Goal: Task Accomplishment & Management: Use online tool/utility

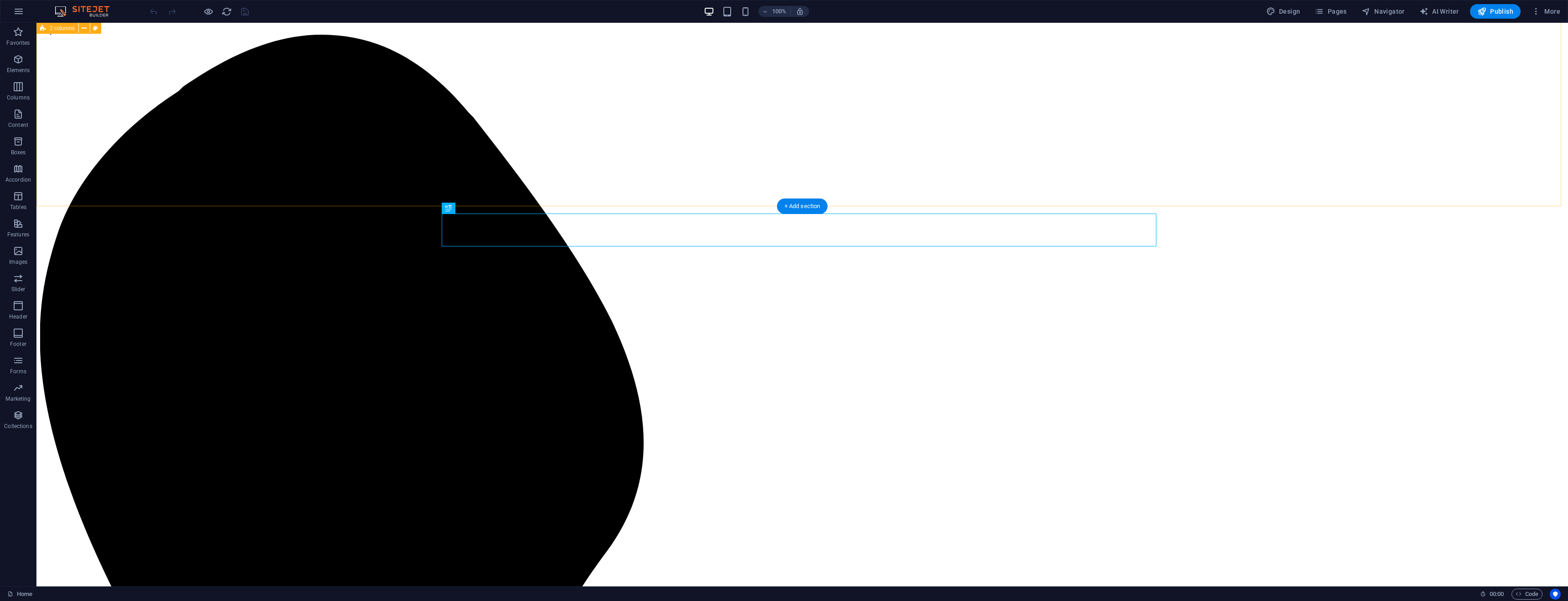
scroll to position [616, 0]
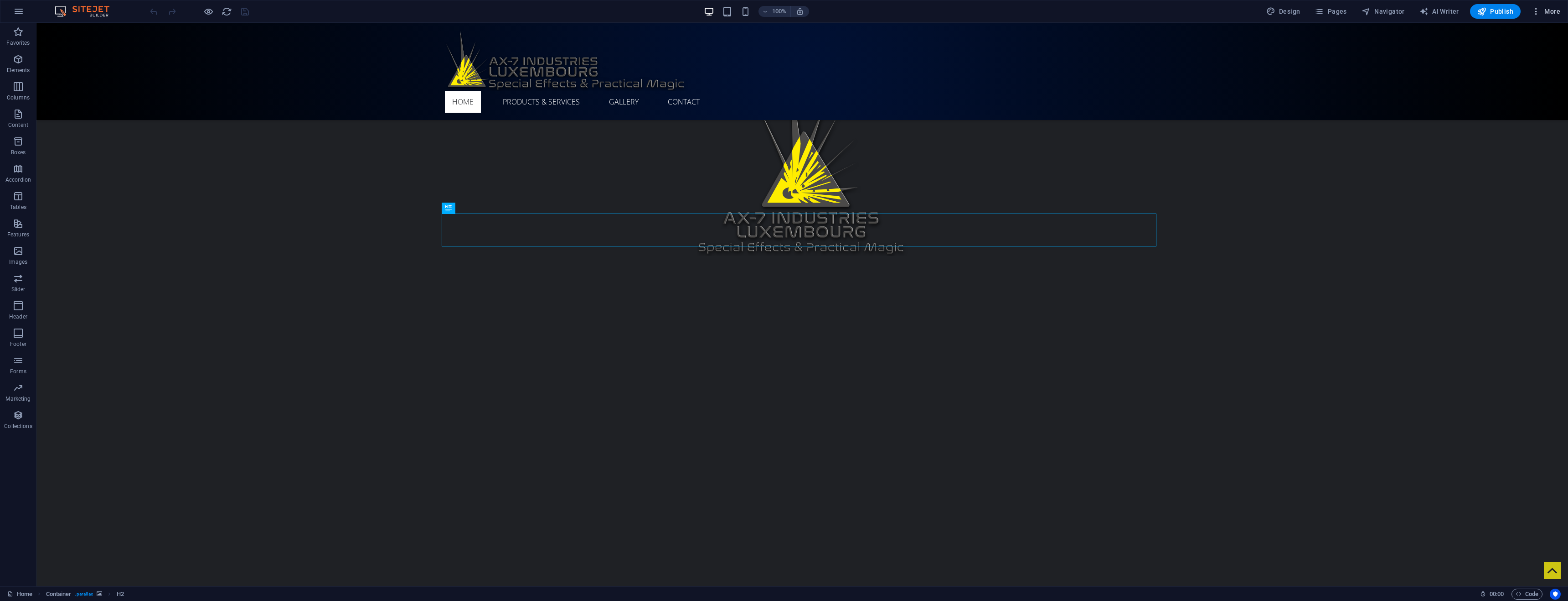
click at [1551, 11] on span "More" at bounding box center [1545, 11] width 29 height 9
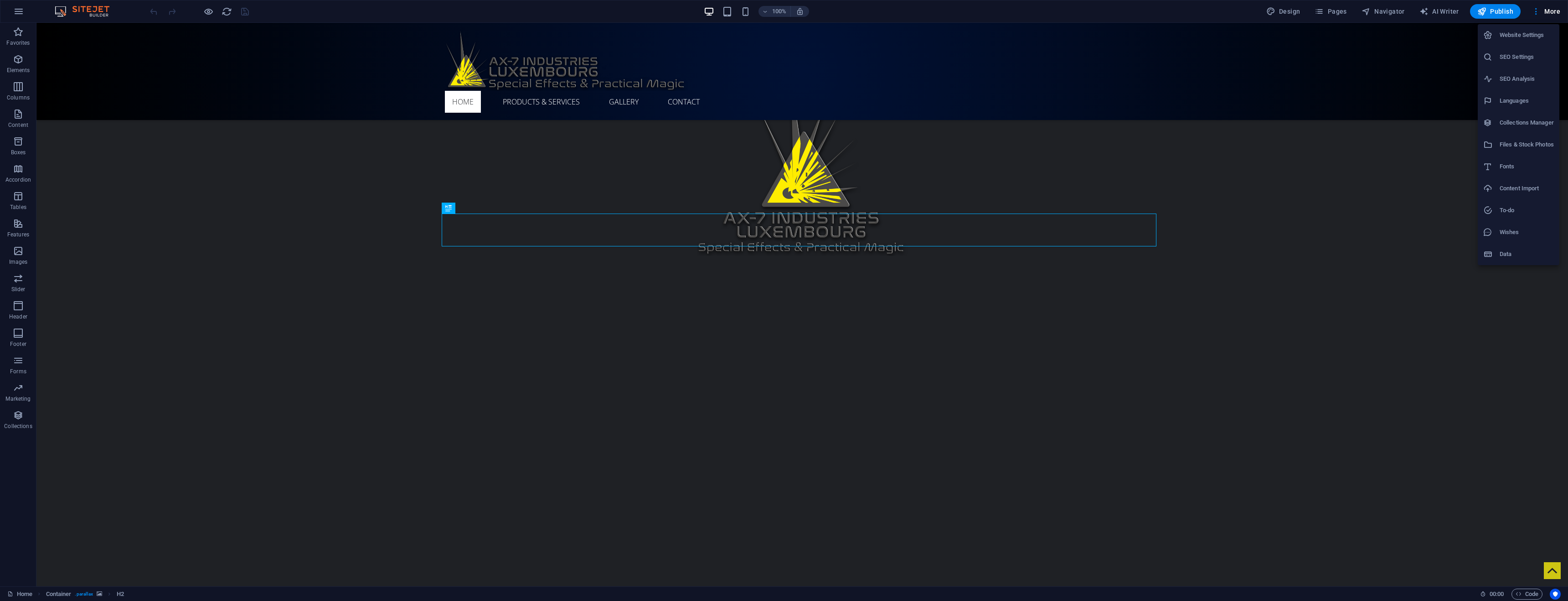
click at [1534, 40] on li "Website Settings" at bounding box center [1517, 35] width 81 height 22
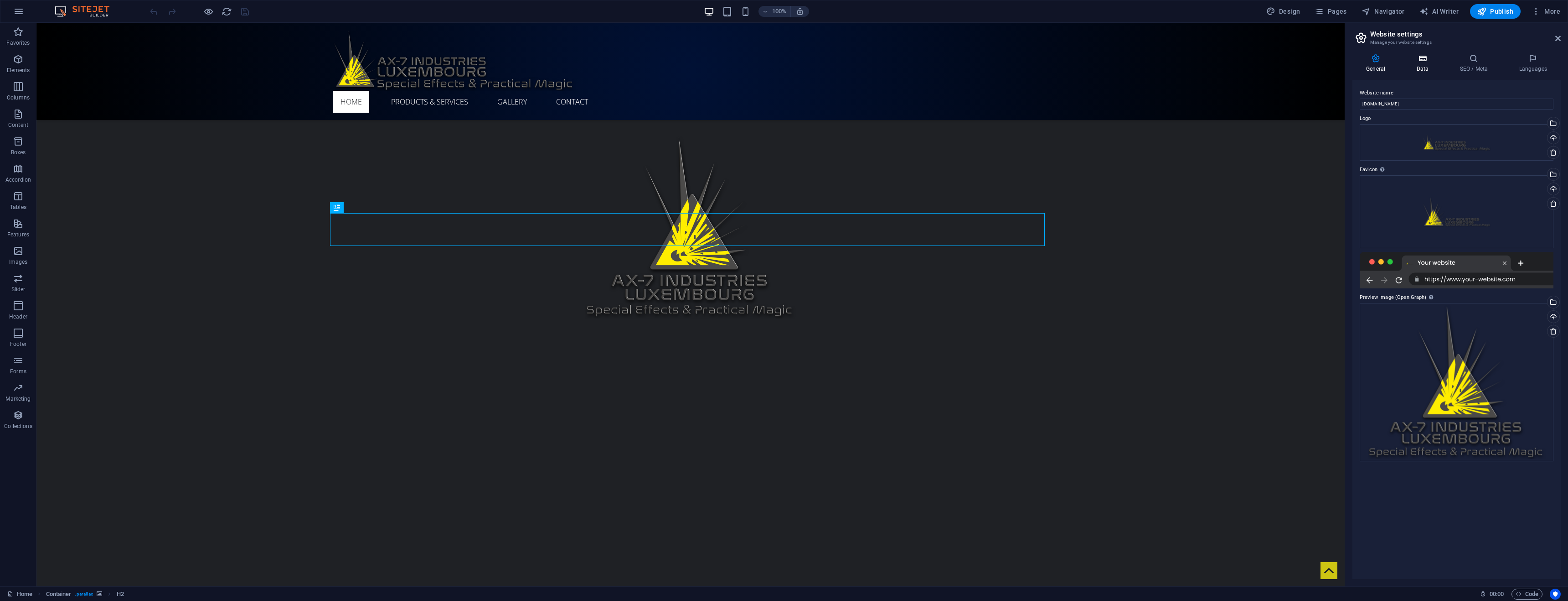
click at [1424, 57] on icon at bounding box center [1421, 59] width 39 height 9
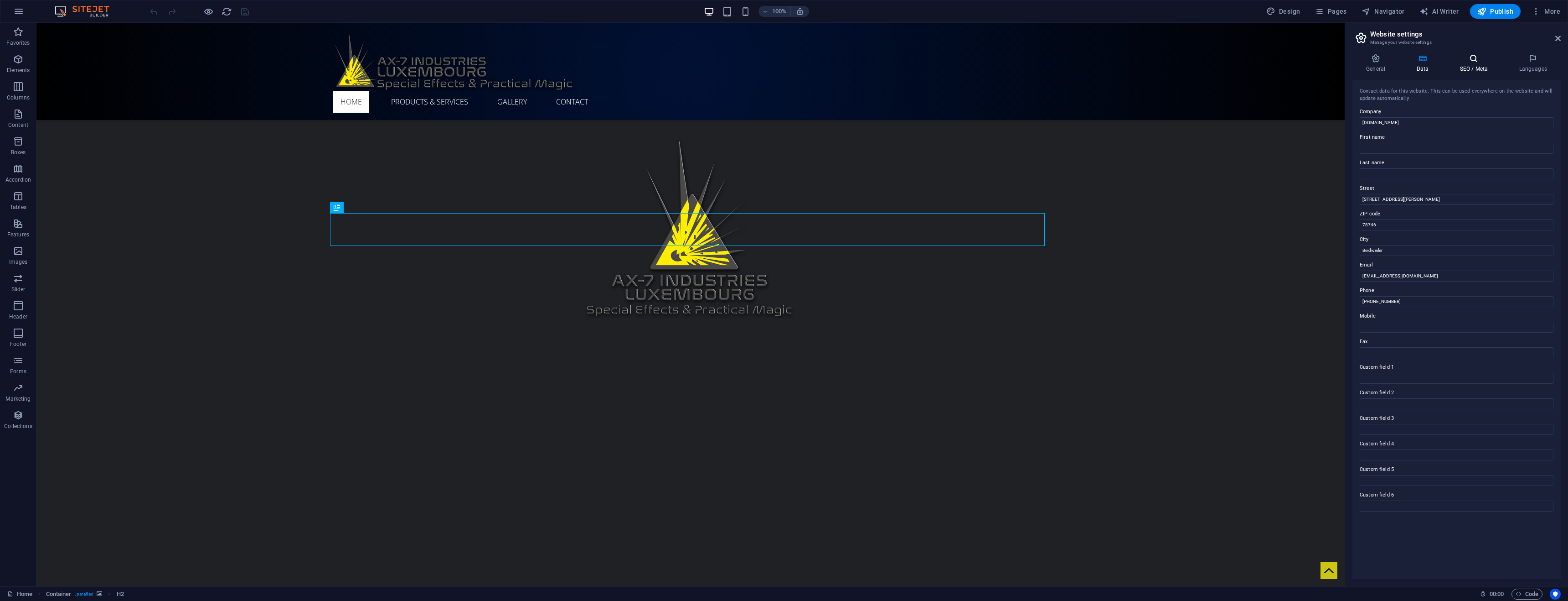
click at [1475, 67] on h4 "SEO / Meta" at bounding box center [1475, 64] width 59 height 19
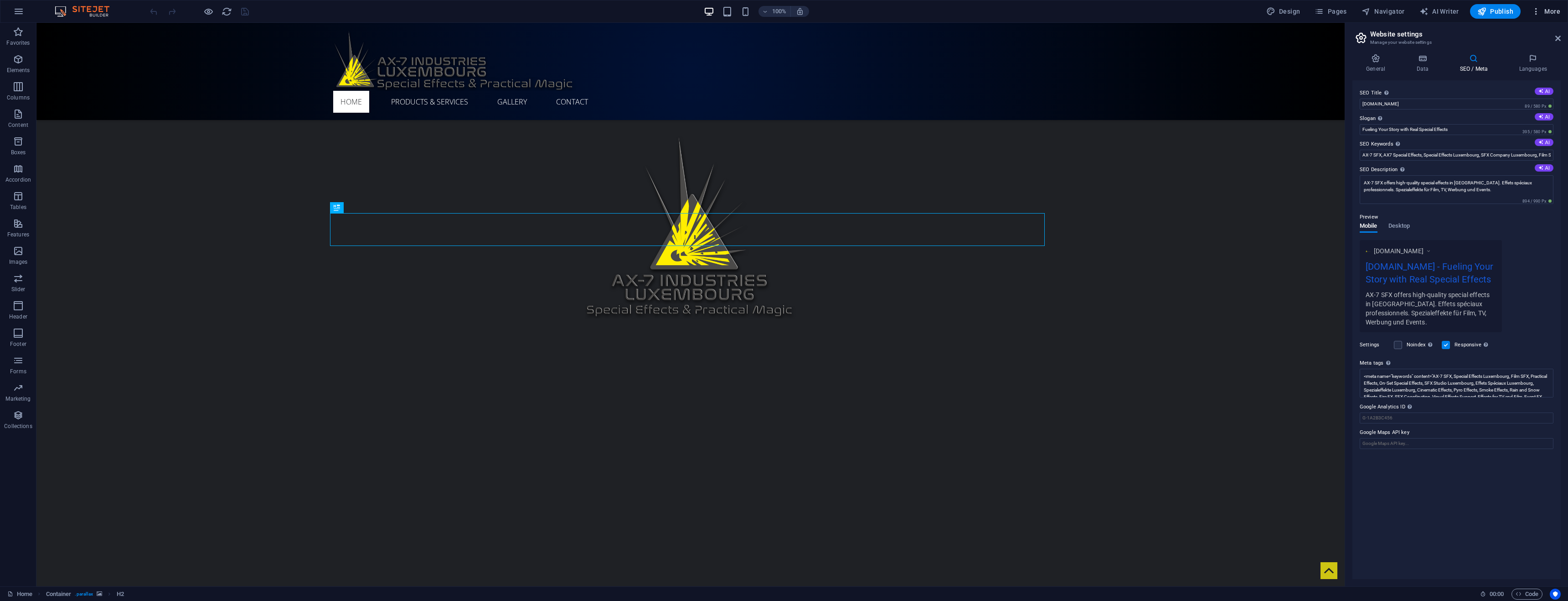
click at [1535, 11] on icon "button" at bounding box center [1536, 11] width 9 height 9
click at [1524, 123] on h6 "Collections Manager" at bounding box center [1527, 122] width 54 height 11
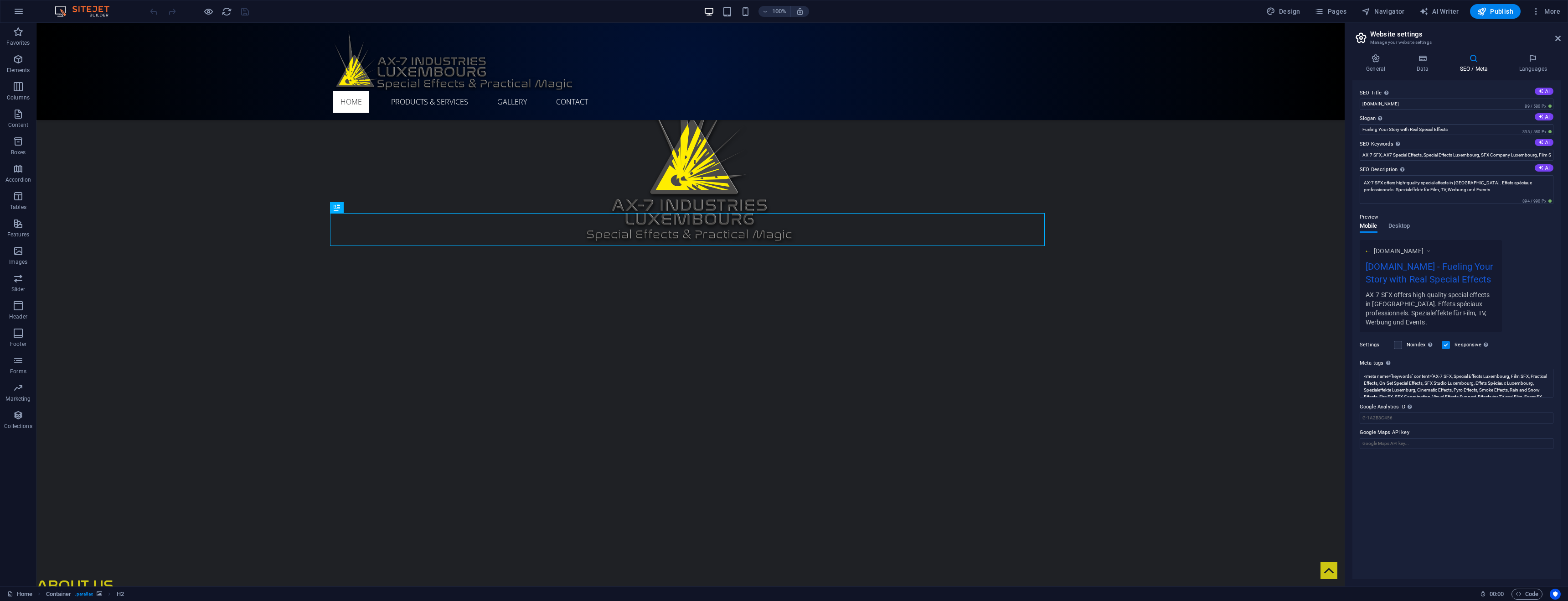
scroll to position [0, 0]
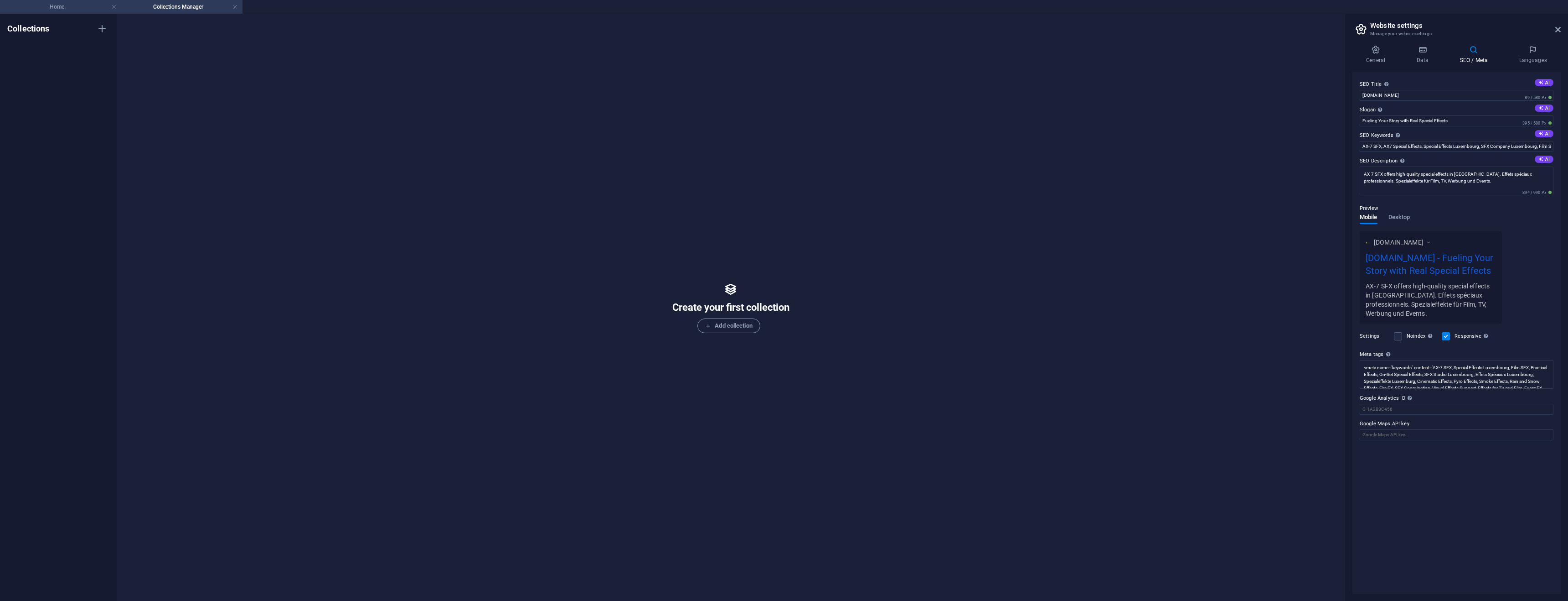
click at [49, 13] on li "Home" at bounding box center [60, 7] width 121 height 14
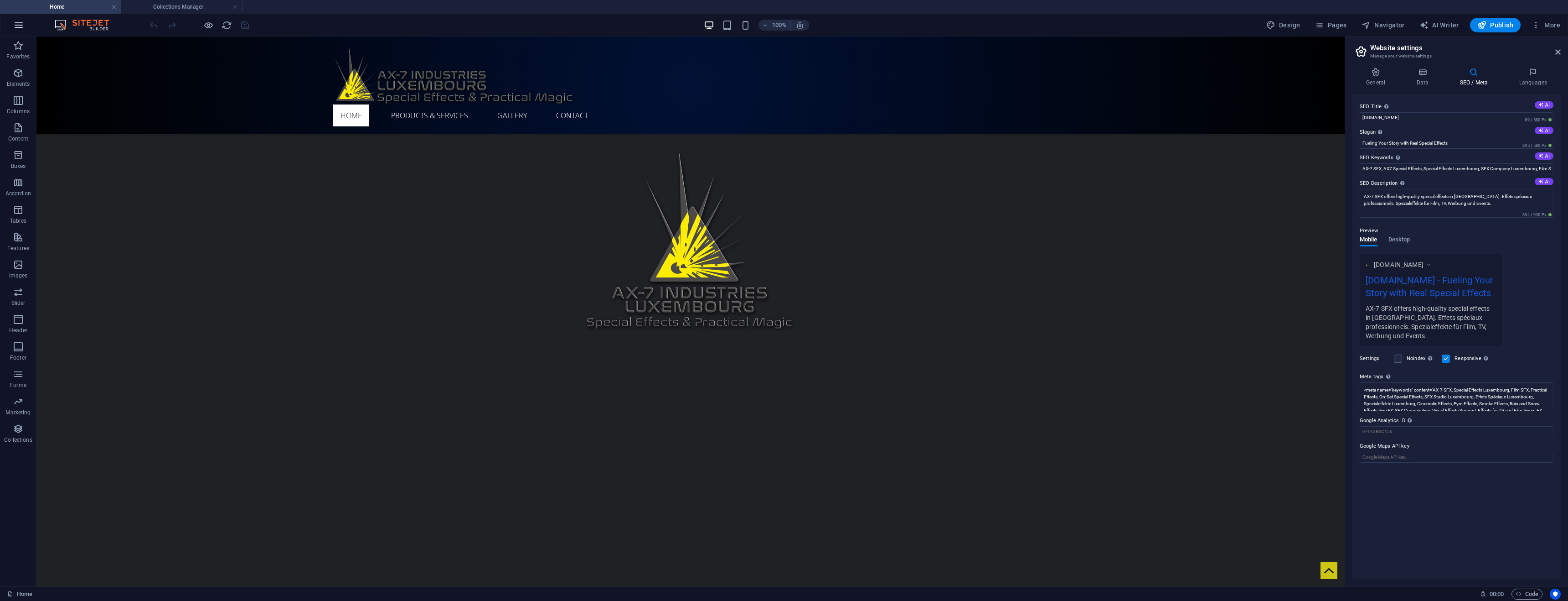
click at [24, 23] on icon "button" at bounding box center [18, 24] width 11 height 11
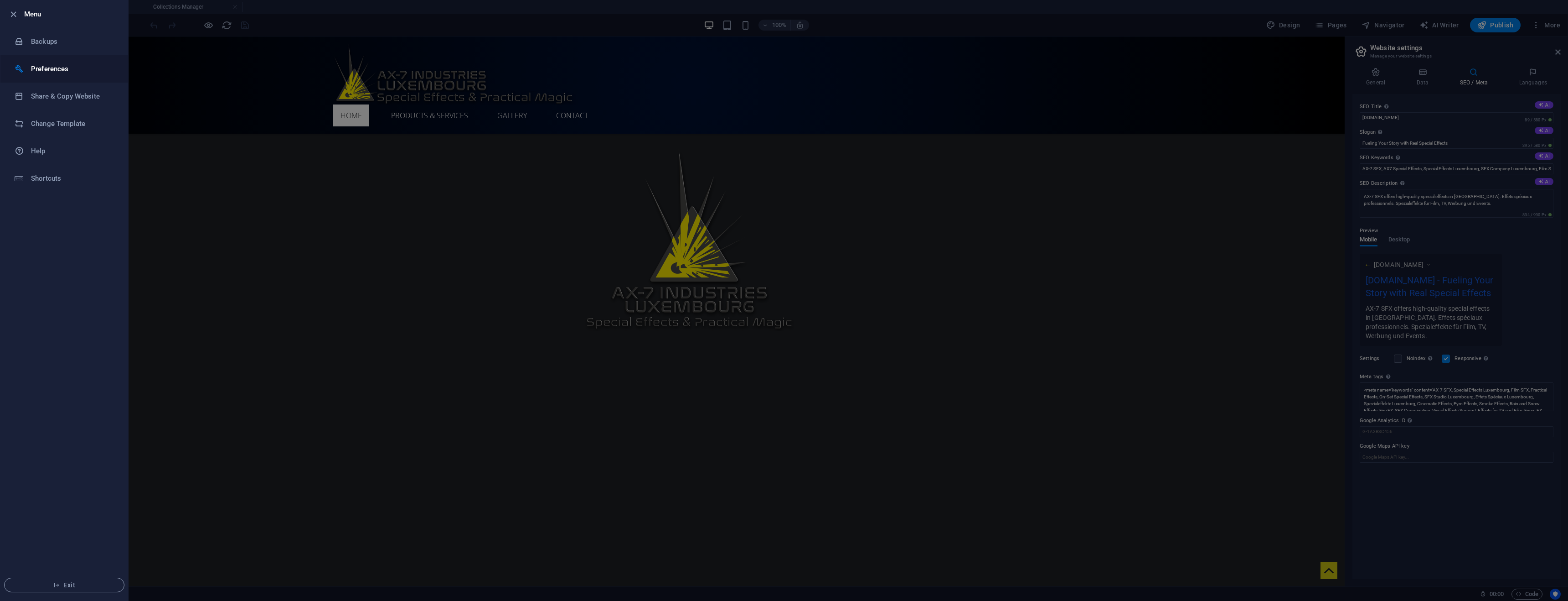
click at [89, 72] on h6 "Preferences" at bounding box center [72, 69] width 85 height 11
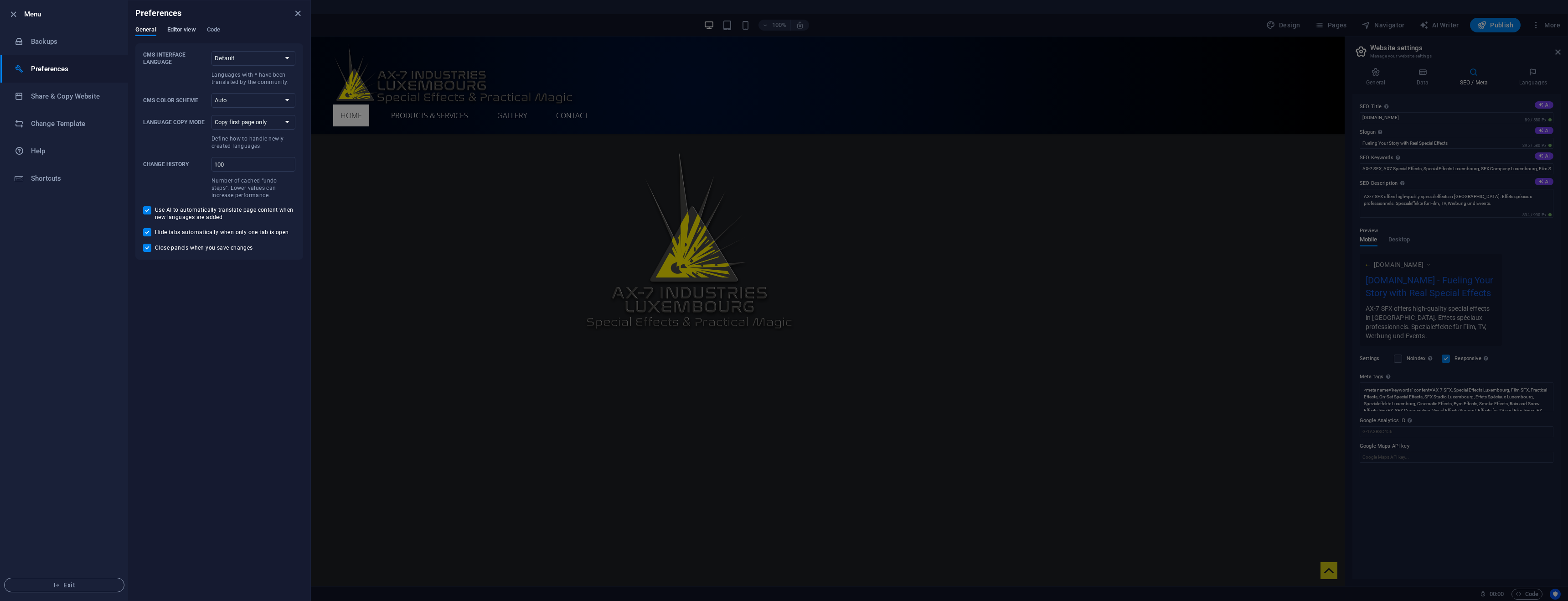
click at [182, 33] on span "Editor view" at bounding box center [182, 31] width 29 height 13
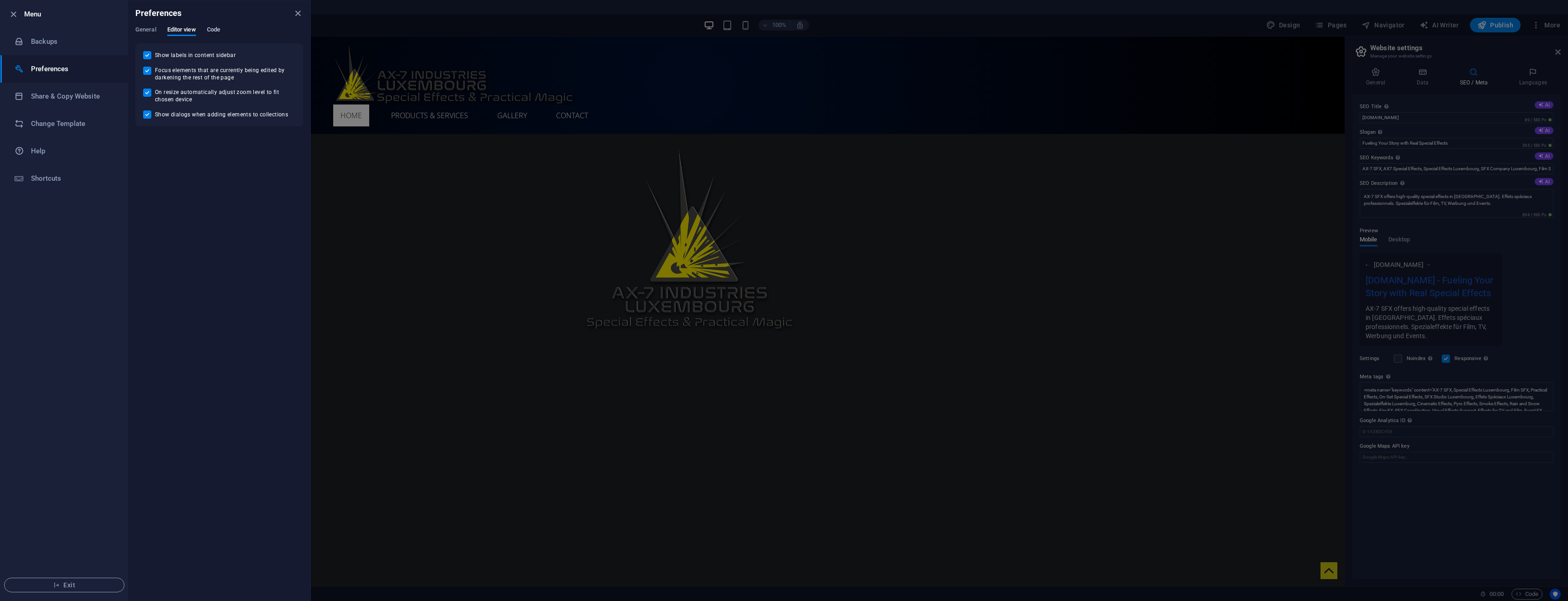
click at [213, 30] on span "Code" at bounding box center [213, 31] width 13 height 13
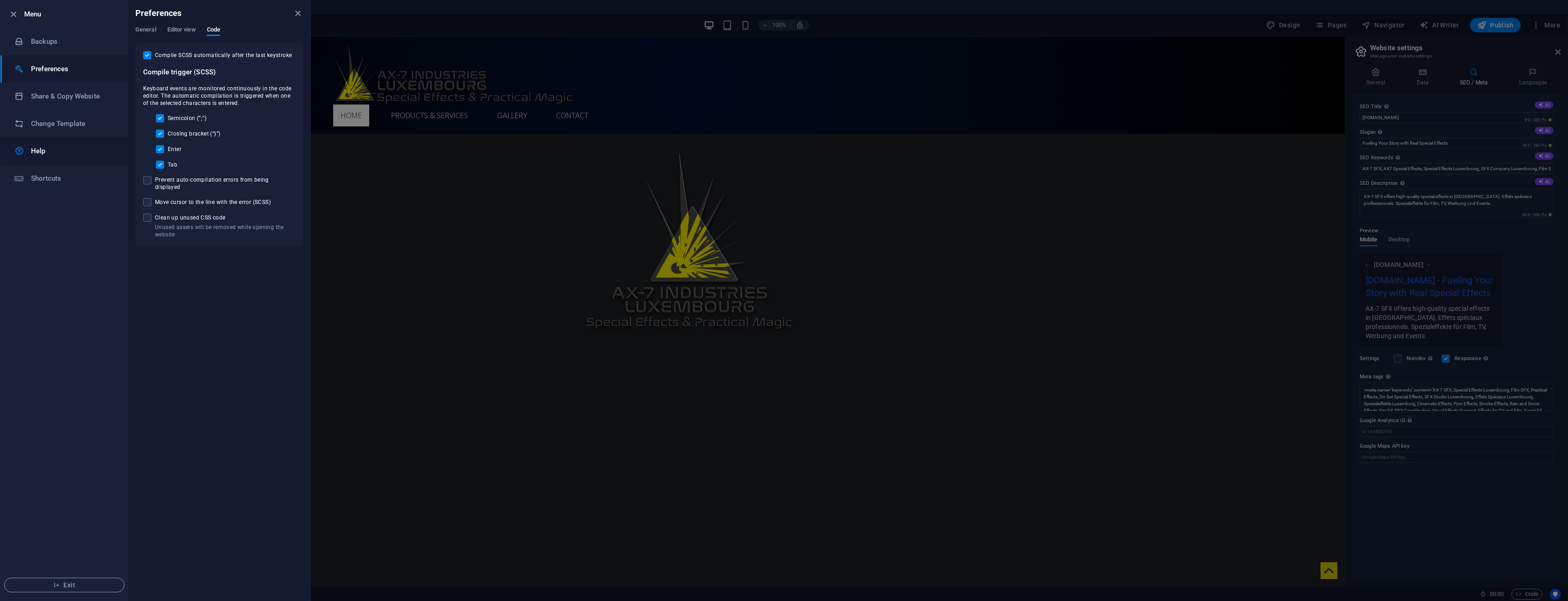
click at [26, 149] on div at bounding box center [23, 151] width 17 height 11
click at [291, 15] on div "Preferences" at bounding box center [219, 13] width 182 height 25
click at [301, 14] on icon "close" at bounding box center [298, 13] width 10 height 10
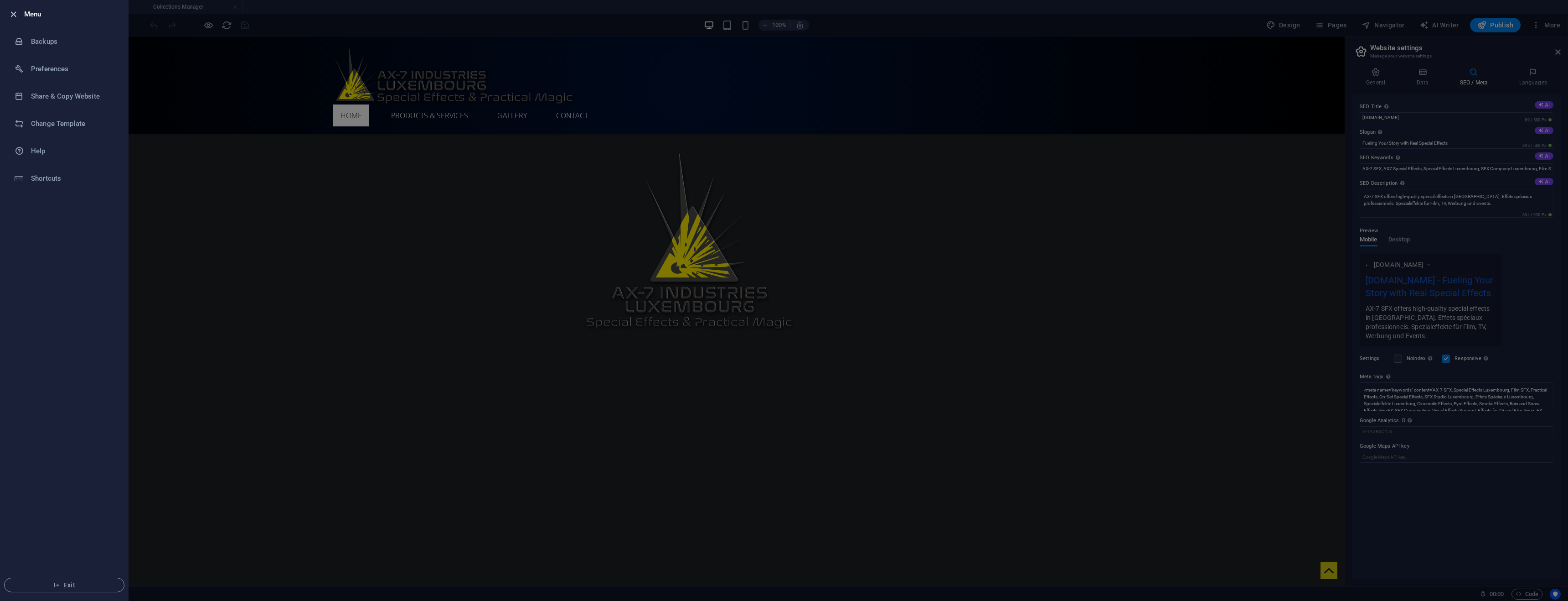
click at [12, 14] on icon "button" at bounding box center [13, 14] width 10 height 10
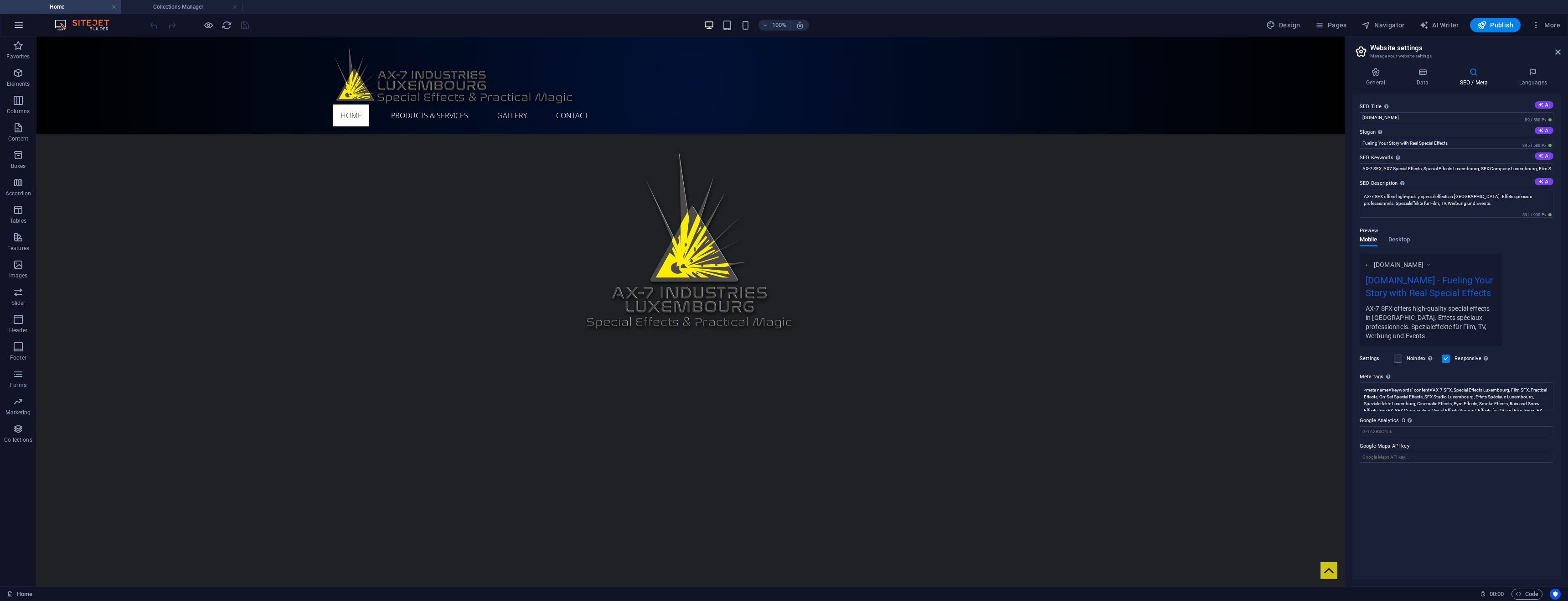
click at [18, 27] on icon "button" at bounding box center [18, 24] width 11 height 11
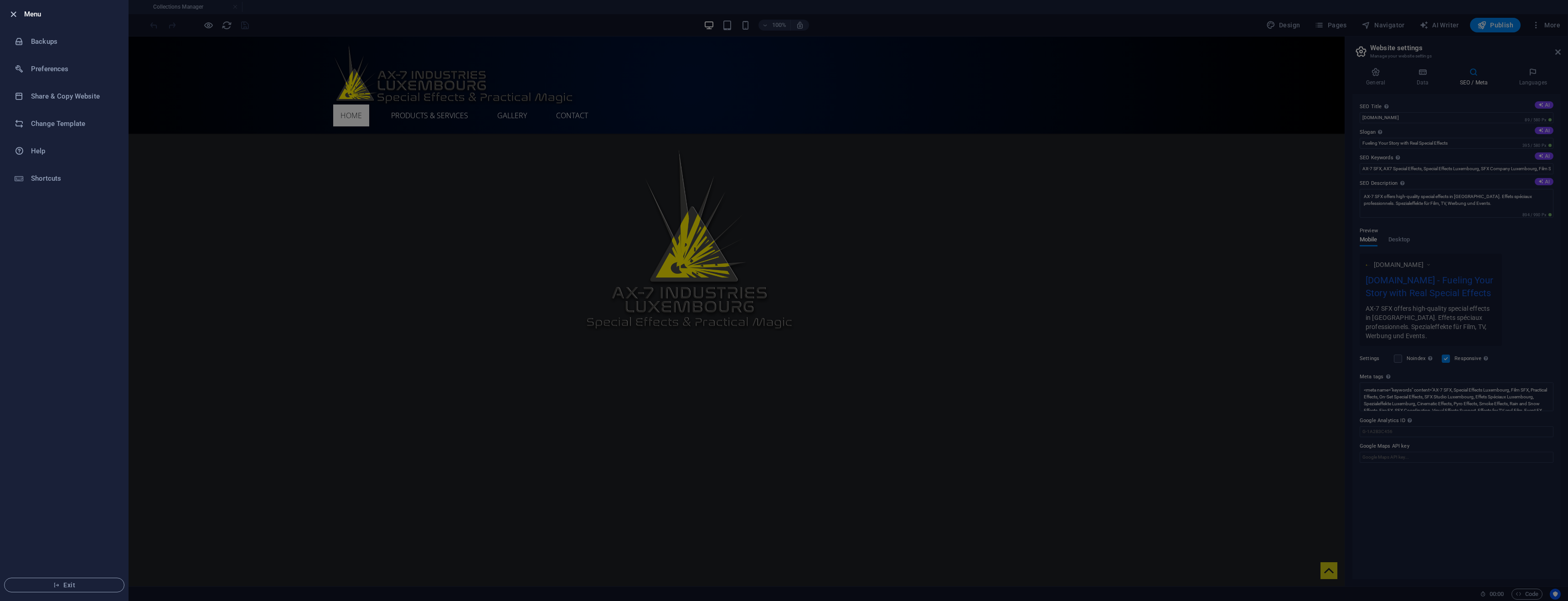
click at [14, 13] on icon "button" at bounding box center [13, 14] width 10 height 10
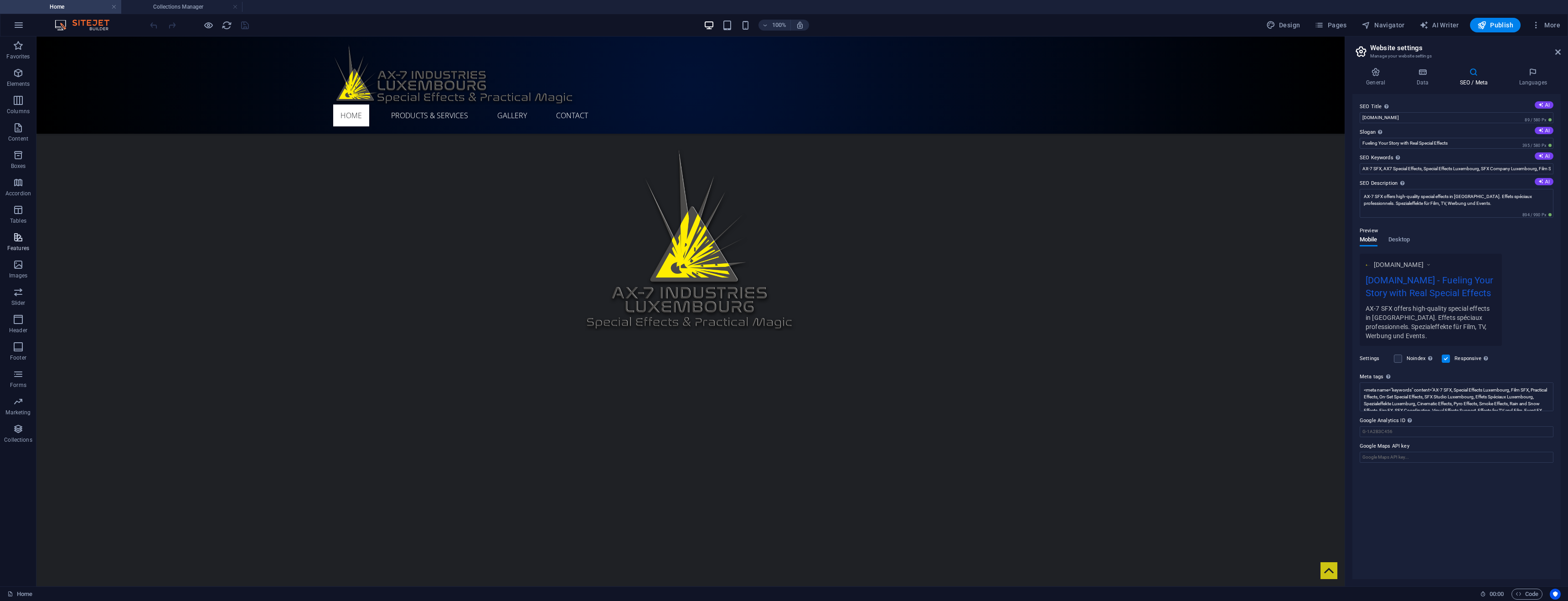
click at [18, 241] on icon "button" at bounding box center [18, 237] width 11 height 11
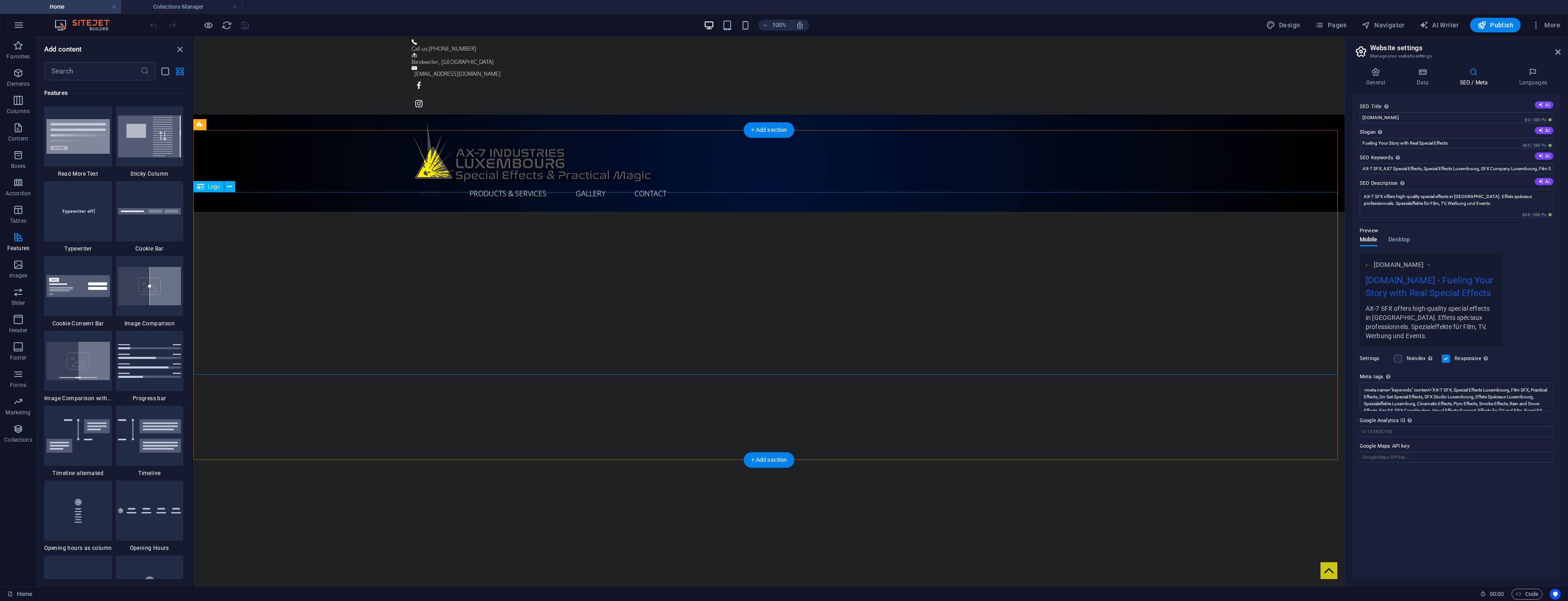
scroll to position [0, 0]
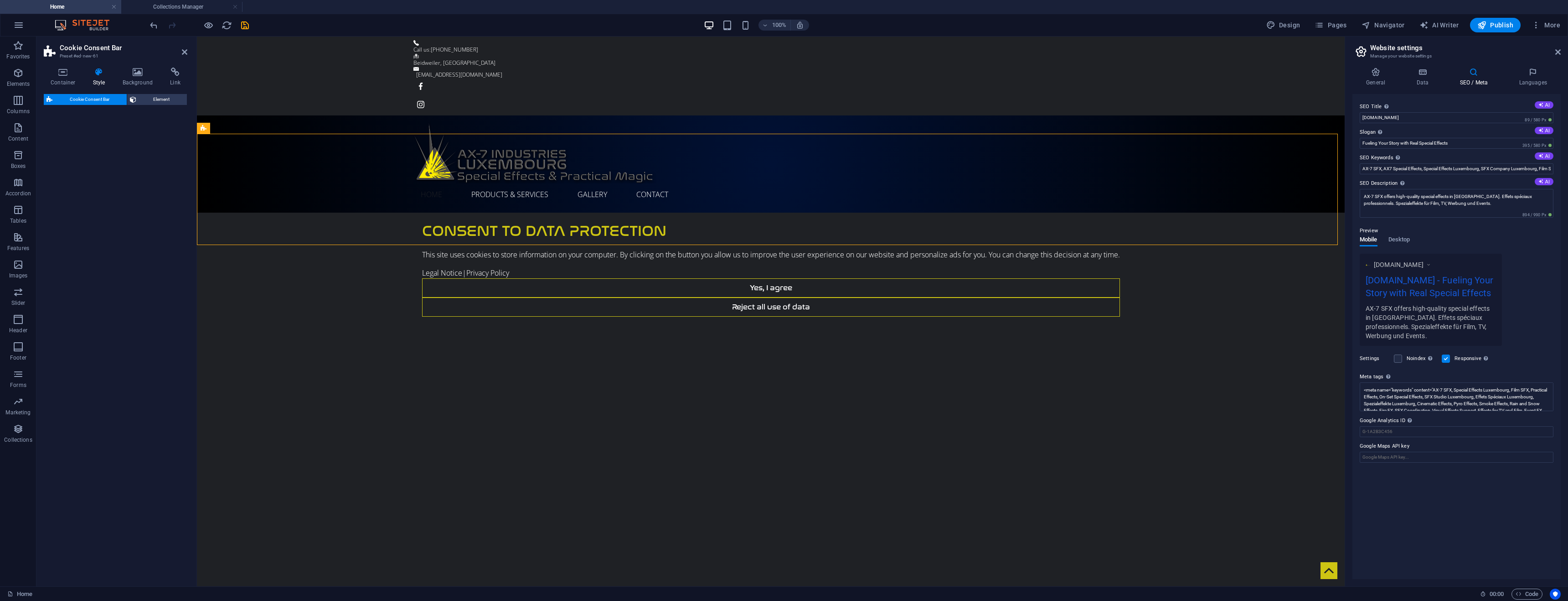
select select "rem"
select select "px"
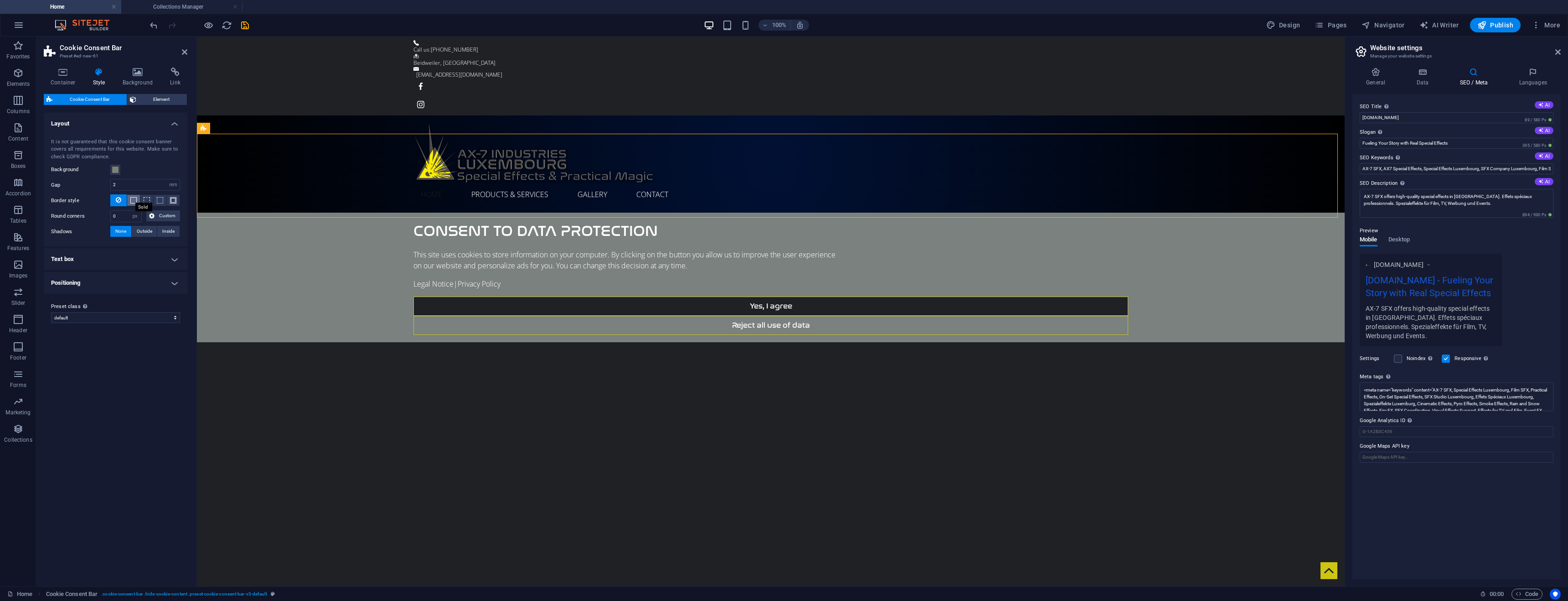
click at [131, 201] on span at bounding box center [133, 200] width 6 height 6
click at [149, 202] on span at bounding box center [146, 200] width 6 height 6
click at [134, 200] on span at bounding box center [133, 200] width 6 height 6
click at [146, 263] on span "Outside" at bounding box center [145, 261] width 16 height 11
type input "2"
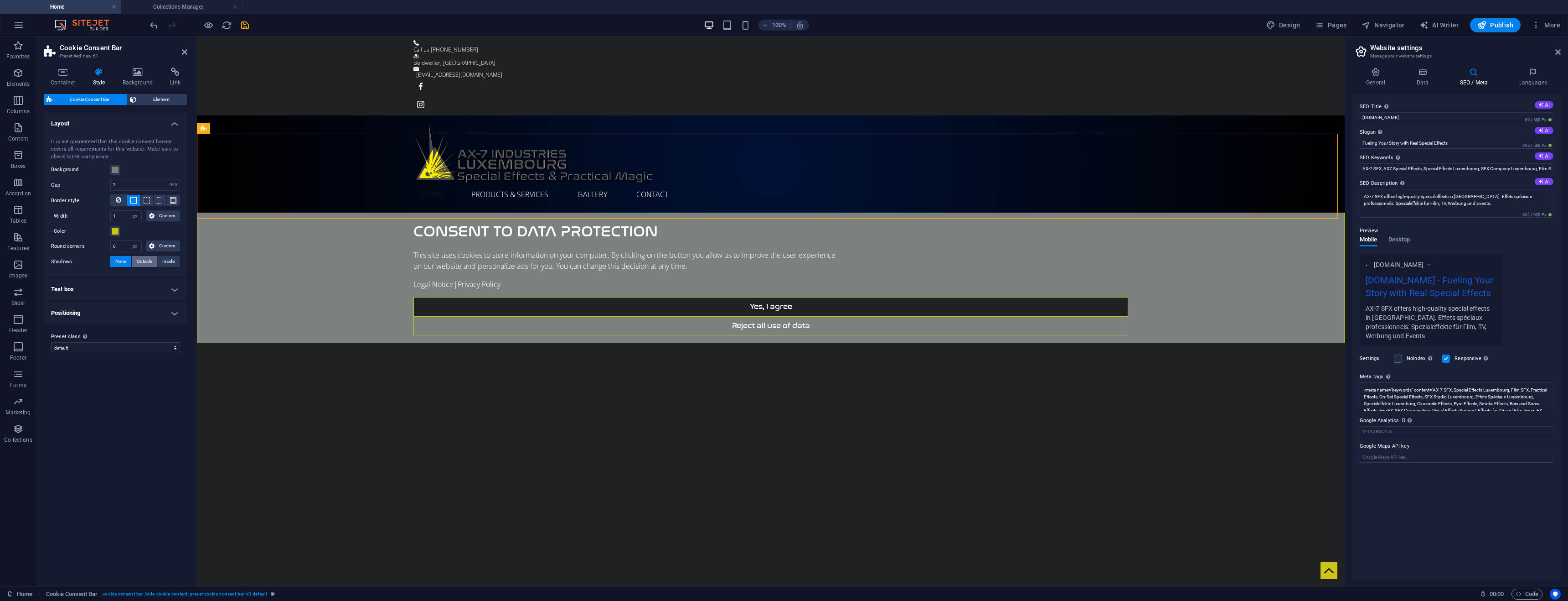
type input "2"
type input "4"
click at [110, 261] on label "Shadows" at bounding box center [80, 261] width 59 height 11
click at [168, 350] on h4 "Text box" at bounding box center [115, 339] width 143 height 22
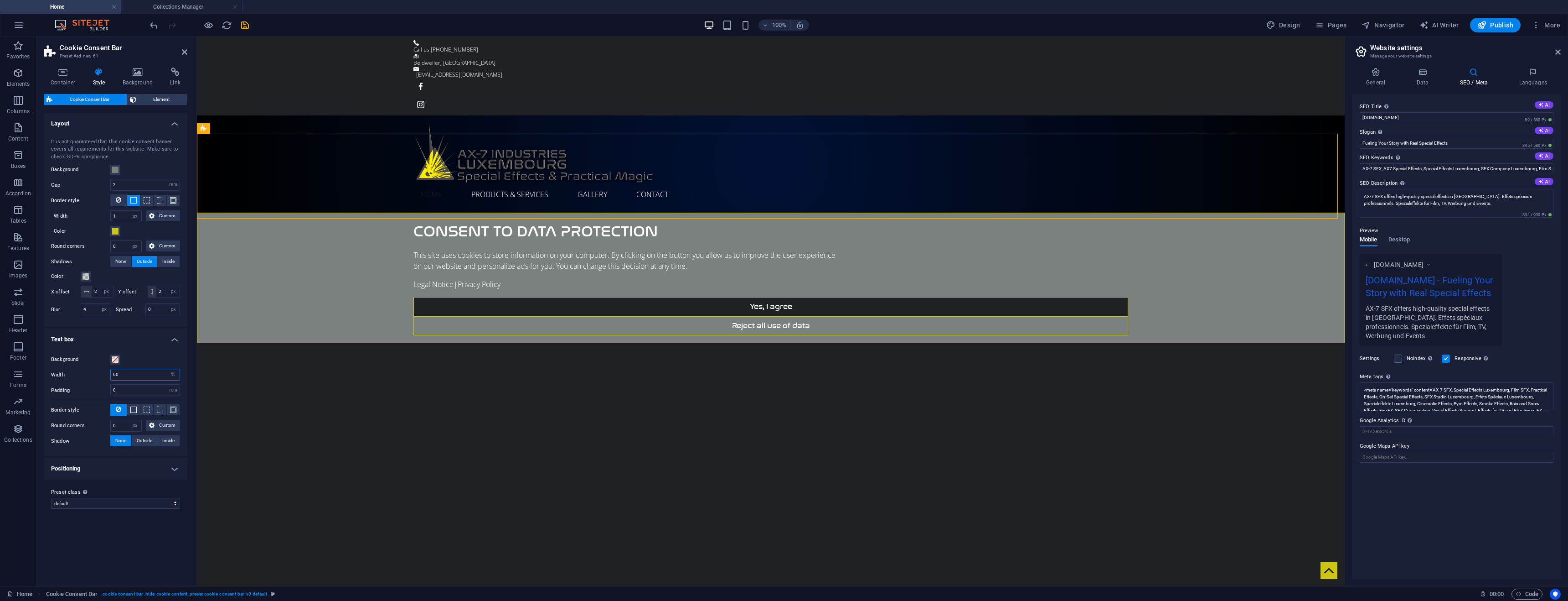
click at [152, 380] on input "60" at bounding box center [145, 374] width 69 height 11
click at [129, 415] on button at bounding box center [134, 410] width 13 height 11
click at [121, 416] on button at bounding box center [118, 410] width 17 height 12
click at [162, 95] on span "Element" at bounding box center [162, 100] width 45 height 11
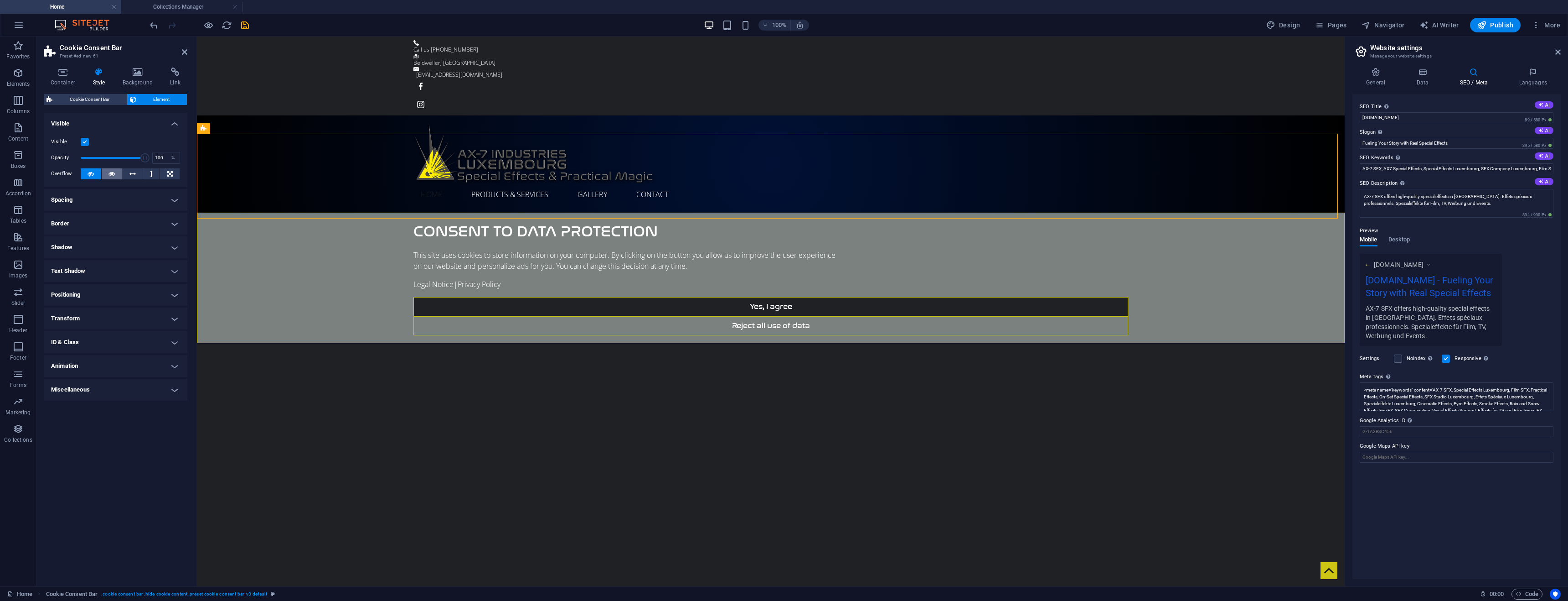
click at [109, 176] on icon at bounding box center [111, 174] width 6 height 11
click at [128, 174] on button at bounding box center [132, 174] width 20 height 11
click at [114, 174] on icon at bounding box center [111, 174] width 6 height 11
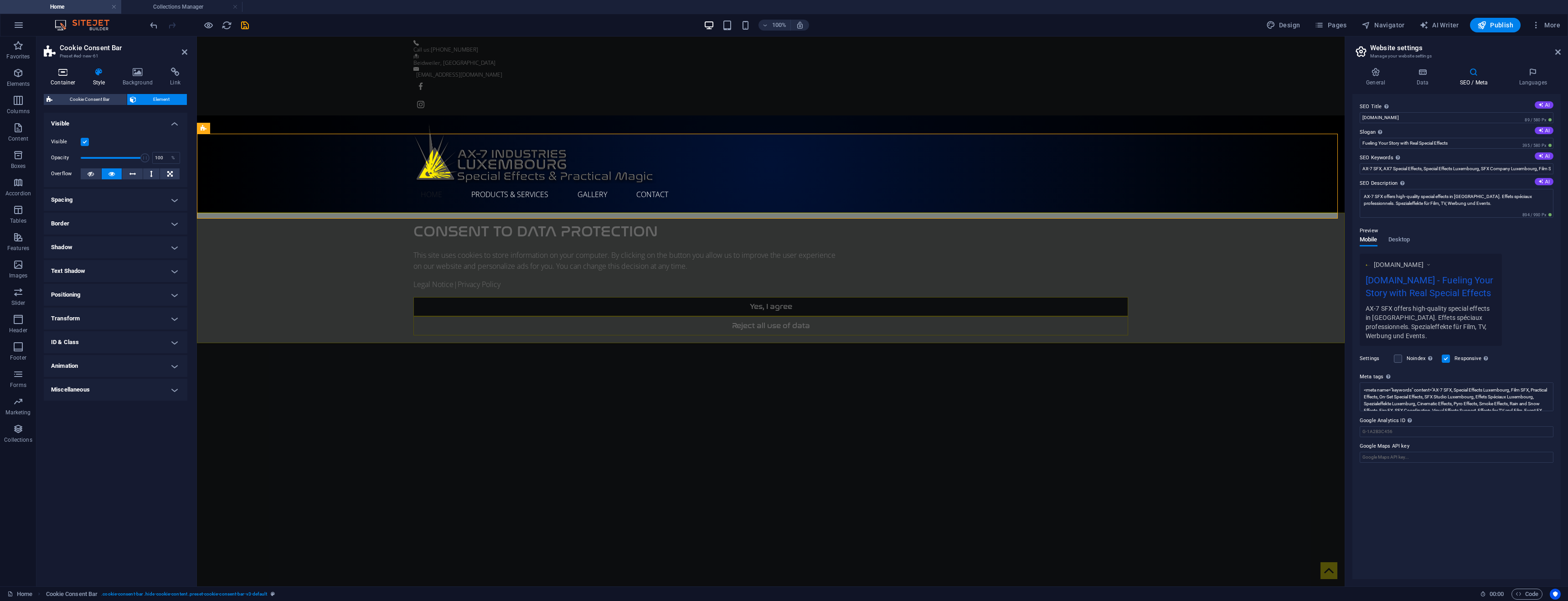
click at [65, 80] on h4 "Container" at bounding box center [65, 77] width 43 height 19
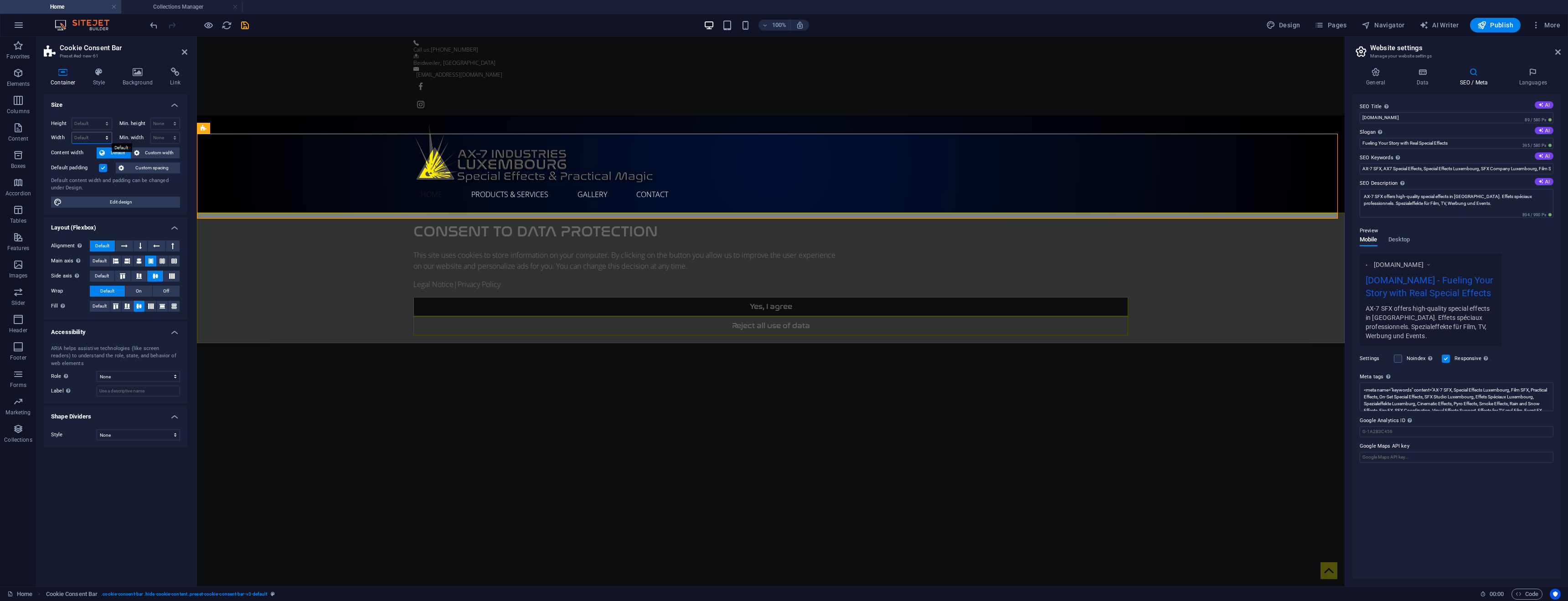
click at [86, 140] on select "Default px rem % em vh vw" at bounding box center [91, 137] width 39 height 11
select select "px"
click at [99, 132] on select "Default px rem % em vh vw" at bounding box center [91, 137] width 39 height 11
type input "2503"
click at [107, 139] on select "Default px rem % em vh vw" at bounding box center [105, 137] width 13 height 11
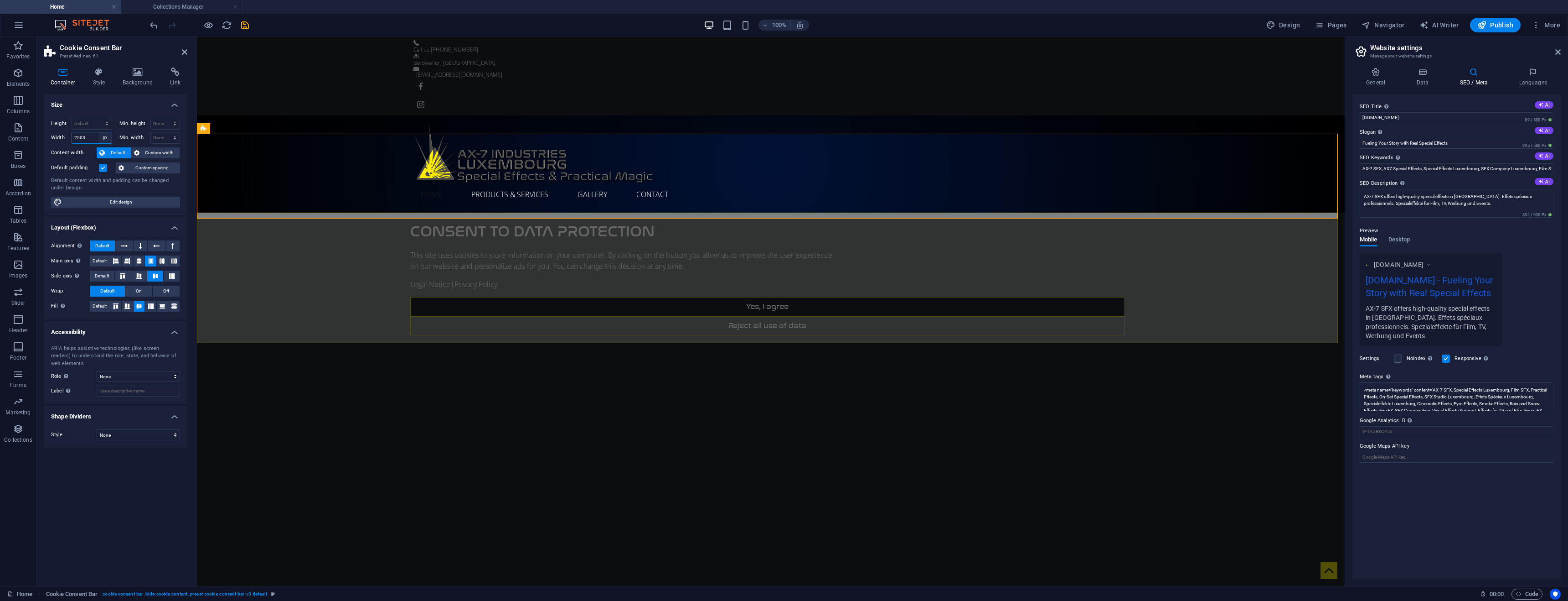
select select "%"
click at [99, 132] on select "Default px rem % em vh vw" at bounding box center [105, 137] width 13 height 11
click at [87, 138] on input "100" at bounding box center [91, 137] width 39 height 11
drag, startPoint x: 87, startPoint y: 138, endPoint x: 49, endPoint y: 138, distance: 38.0
click at [49, 138] on div "Height Default px rem % vh vw Min. height None px rem % vh vw Width 100 Default…" at bounding box center [115, 162] width 143 height 105
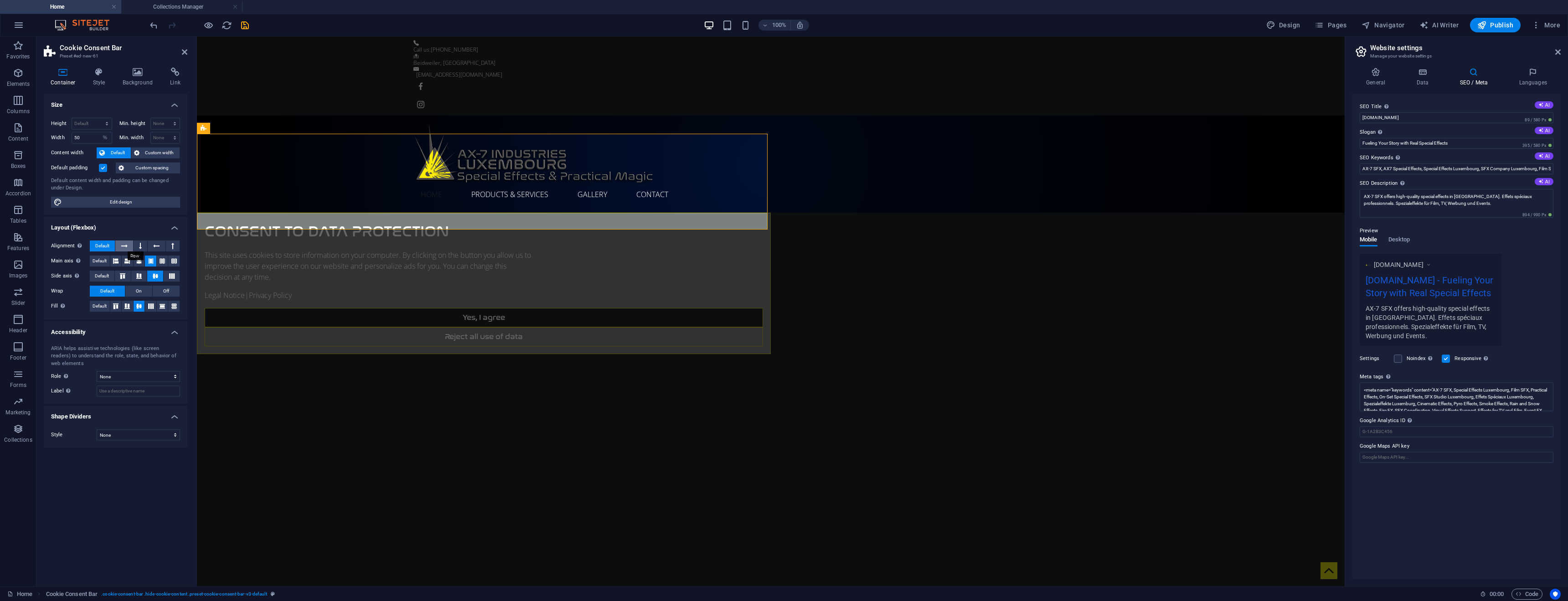
click at [127, 249] on icon at bounding box center [124, 245] width 6 height 11
click at [101, 247] on span "Default" at bounding box center [102, 245] width 14 height 11
click at [105, 261] on span "Default" at bounding box center [100, 260] width 14 height 11
click at [101, 274] on span "Default" at bounding box center [102, 276] width 14 height 11
click at [122, 276] on icon at bounding box center [122, 276] width 11 height 5
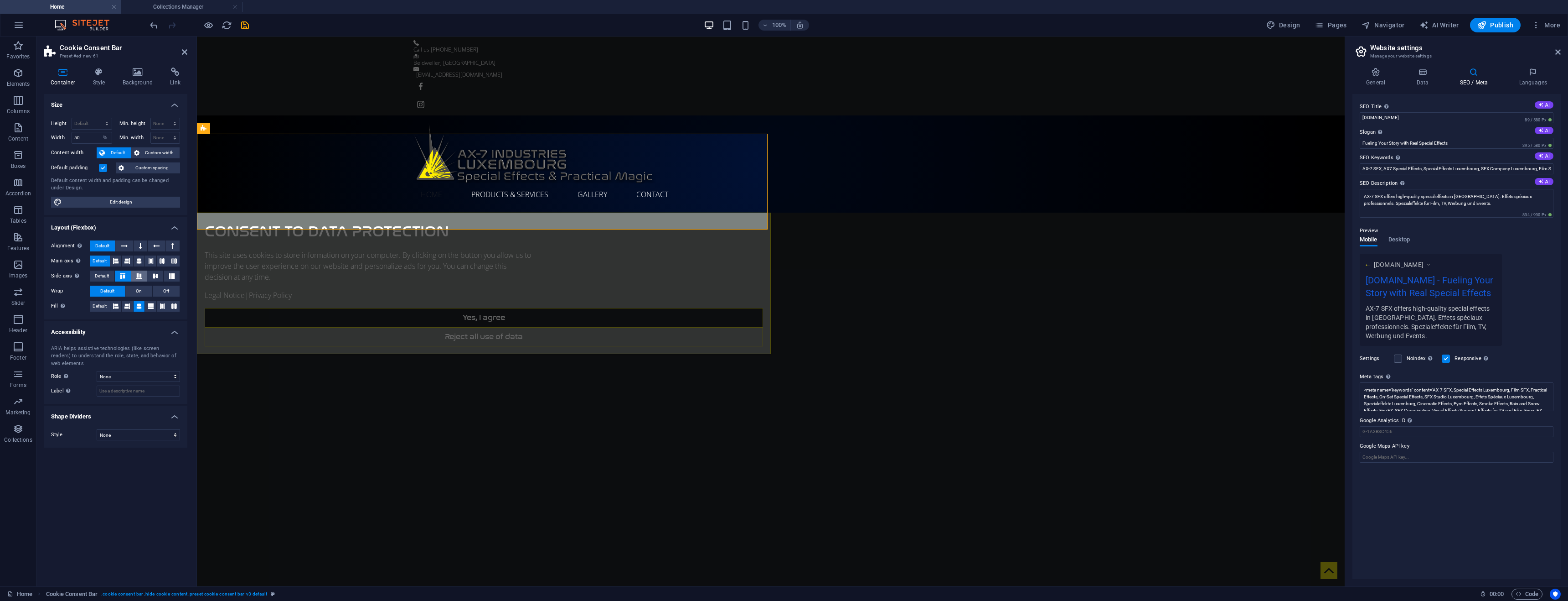
click at [139, 276] on icon at bounding box center [139, 276] width 11 height 5
click at [156, 275] on icon at bounding box center [155, 276] width 11 height 5
click at [104, 308] on span "Default" at bounding box center [100, 306] width 14 height 11
click at [140, 304] on icon at bounding box center [139, 306] width 5 height 11
click at [152, 27] on icon "undo" at bounding box center [154, 25] width 10 height 10
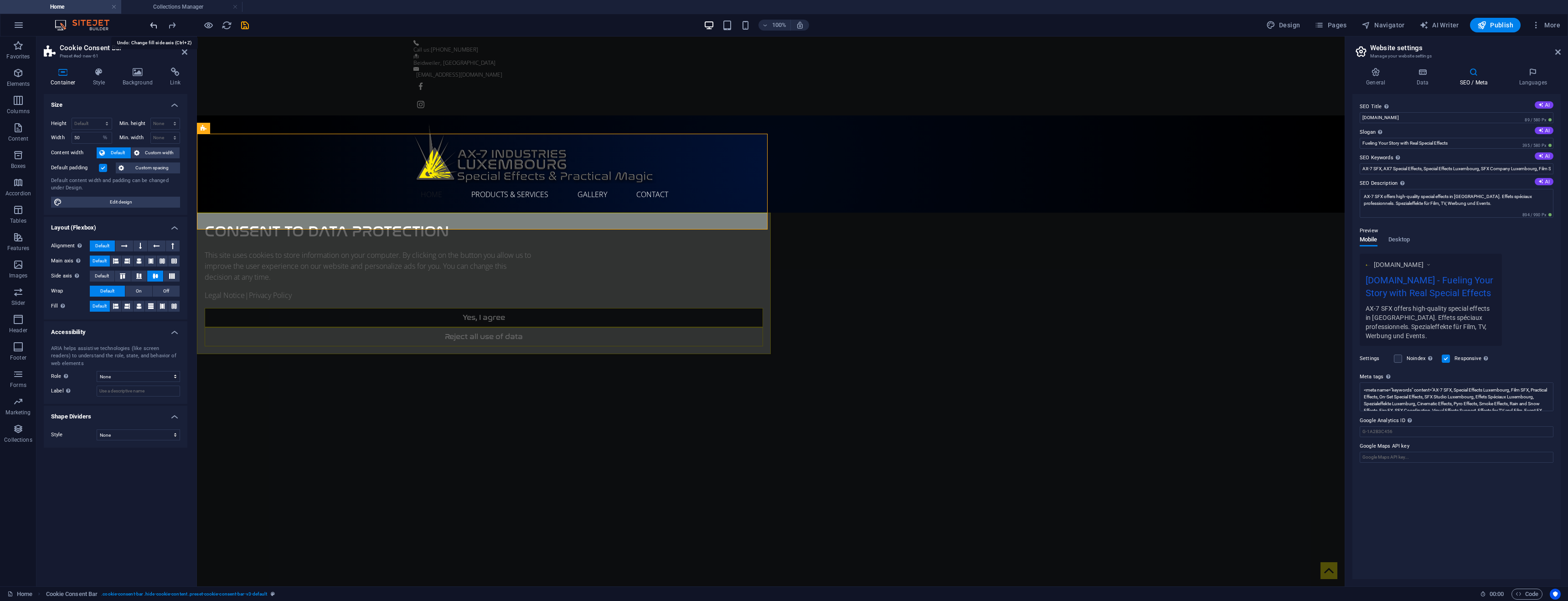
click at [152, 27] on icon "undo" at bounding box center [154, 25] width 10 height 10
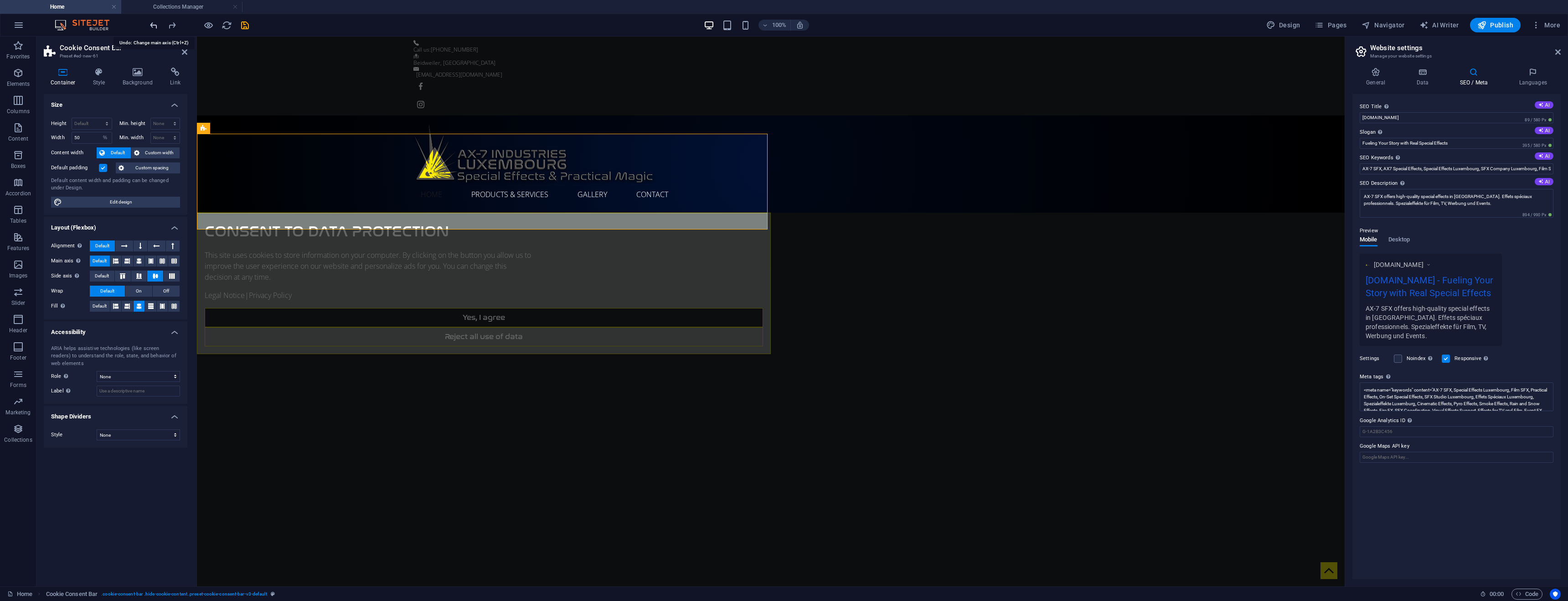
click at [152, 27] on icon "undo" at bounding box center [154, 25] width 10 height 10
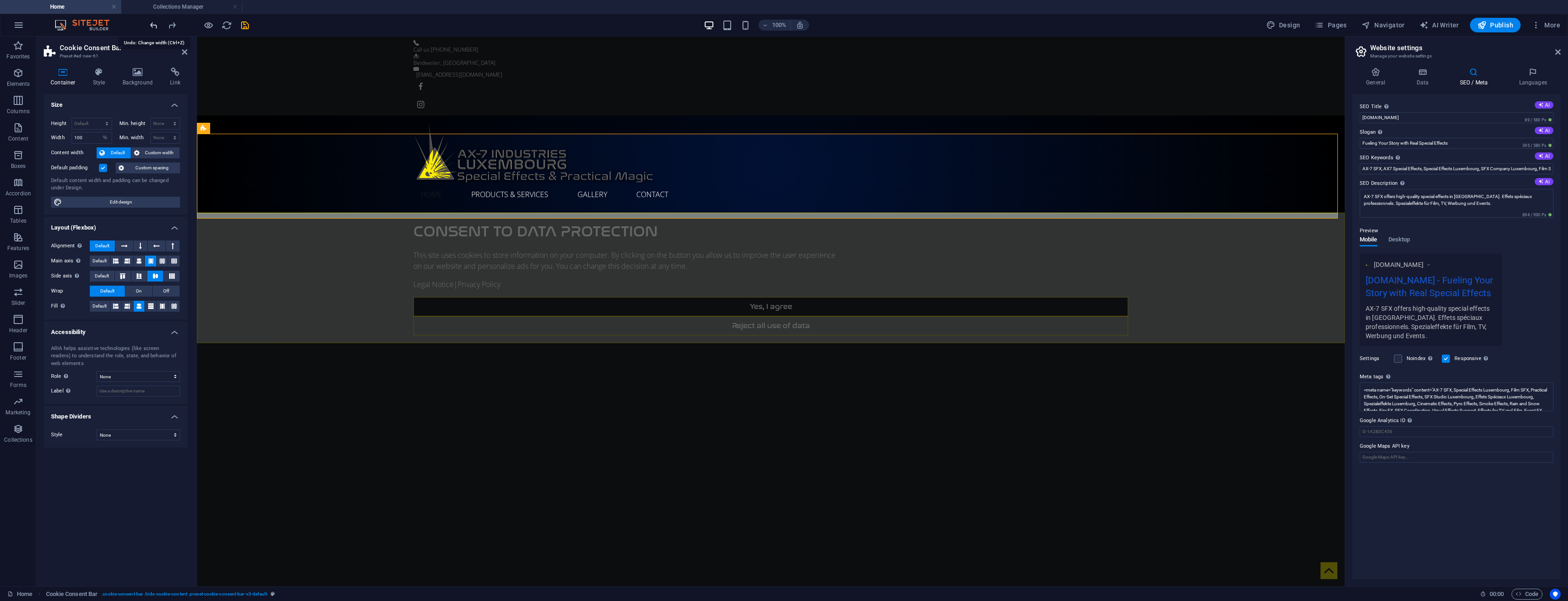
click at [152, 27] on icon "undo" at bounding box center [154, 25] width 10 height 10
type input "2503"
select select "px"
click at [152, 27] on icon "undo" at bounding box center [154, 25] width 10 height 10
select select "DISABLED_OPTION_VALUE"
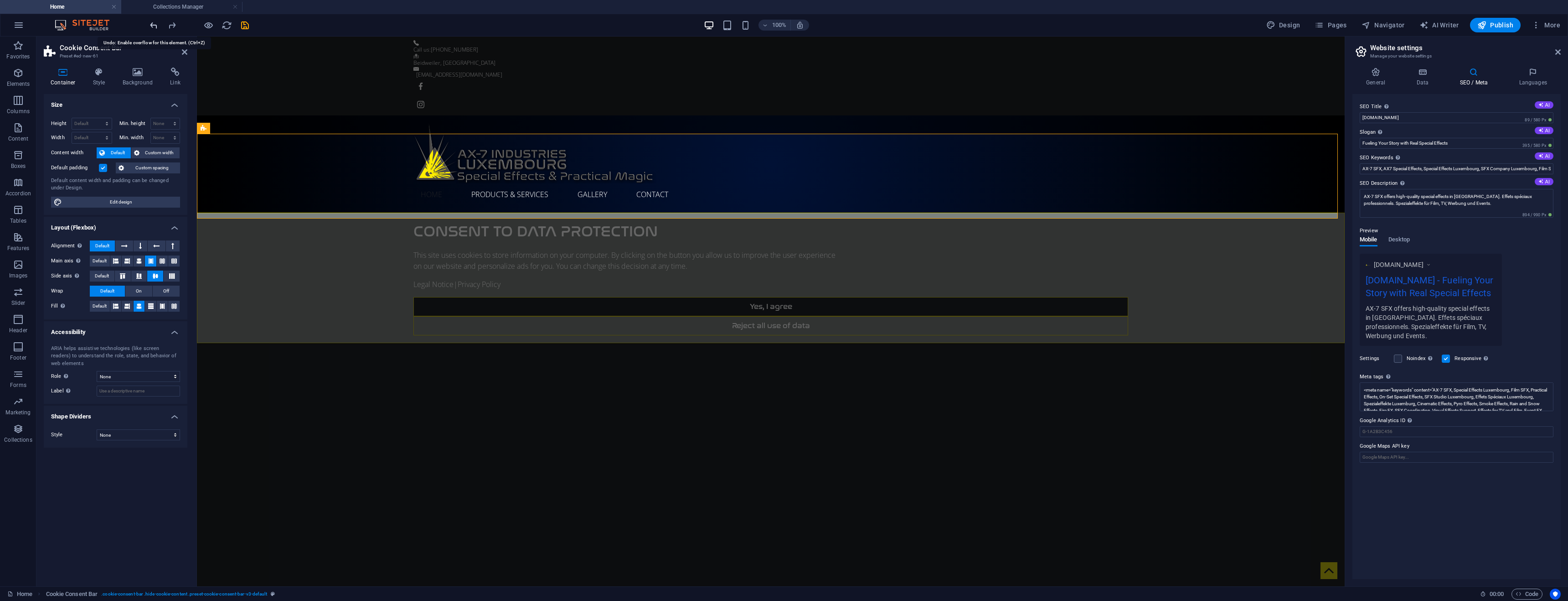
click at [152, 27] on icon "undo" at bounding box center [154, 25] width 10 height 10
click at [155, 28] on icon "undo" at bounding box center [154, 25] width 10 height 10
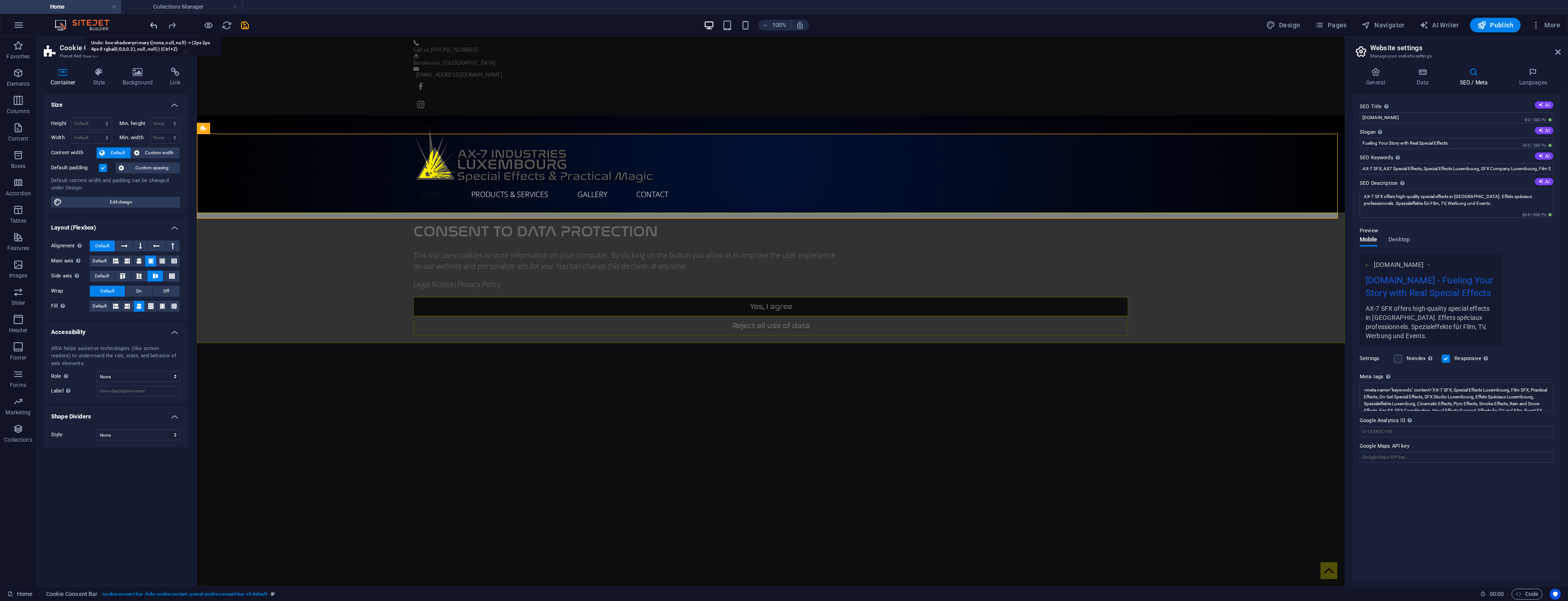
click at [155, 28] on icon "undo" at bounding box center [154, 25] width 10 height 10
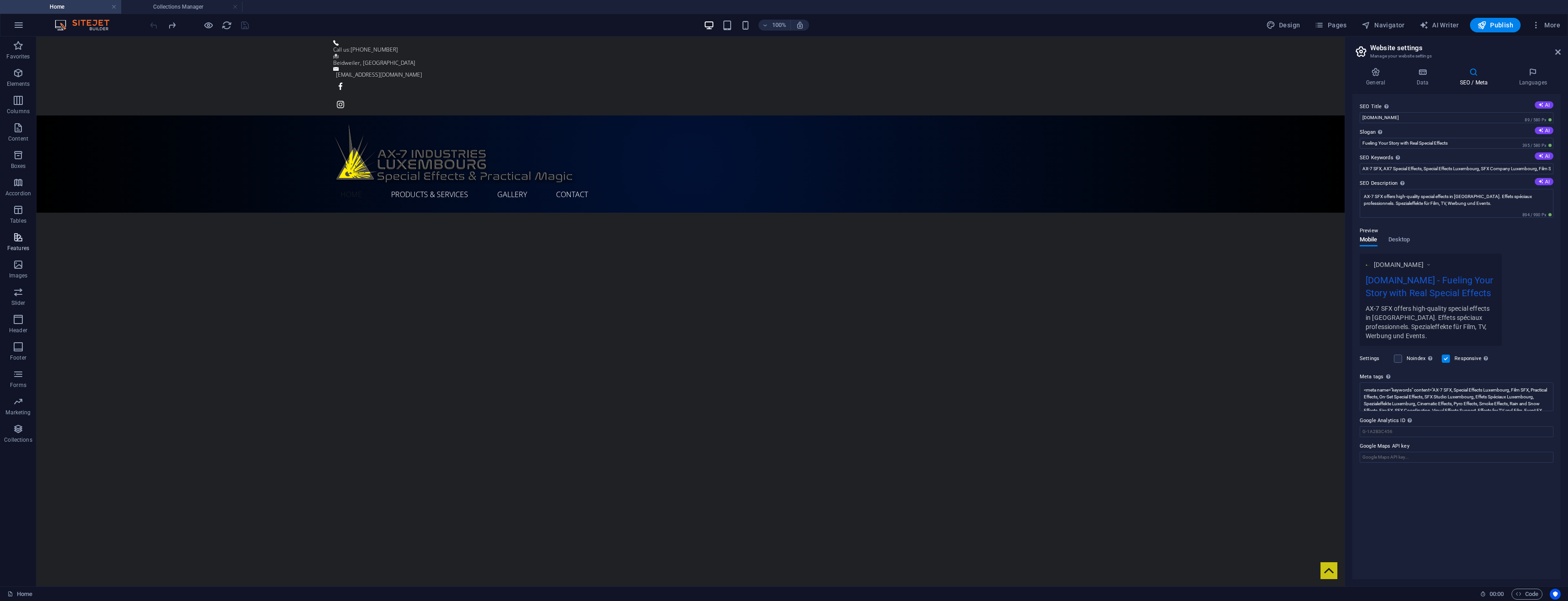
click at [21, 245] on p "Features" at bounding box center [17, 248] width 22 height 7
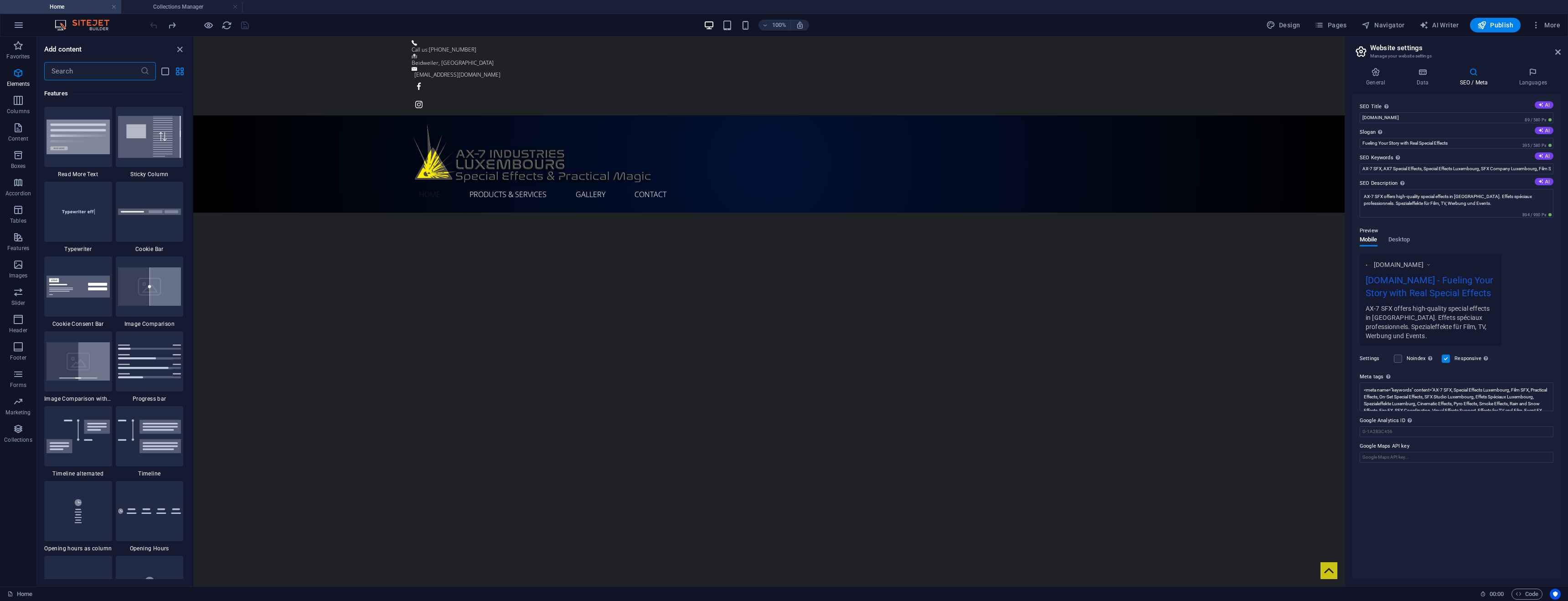
scroll to position [3554, 0]
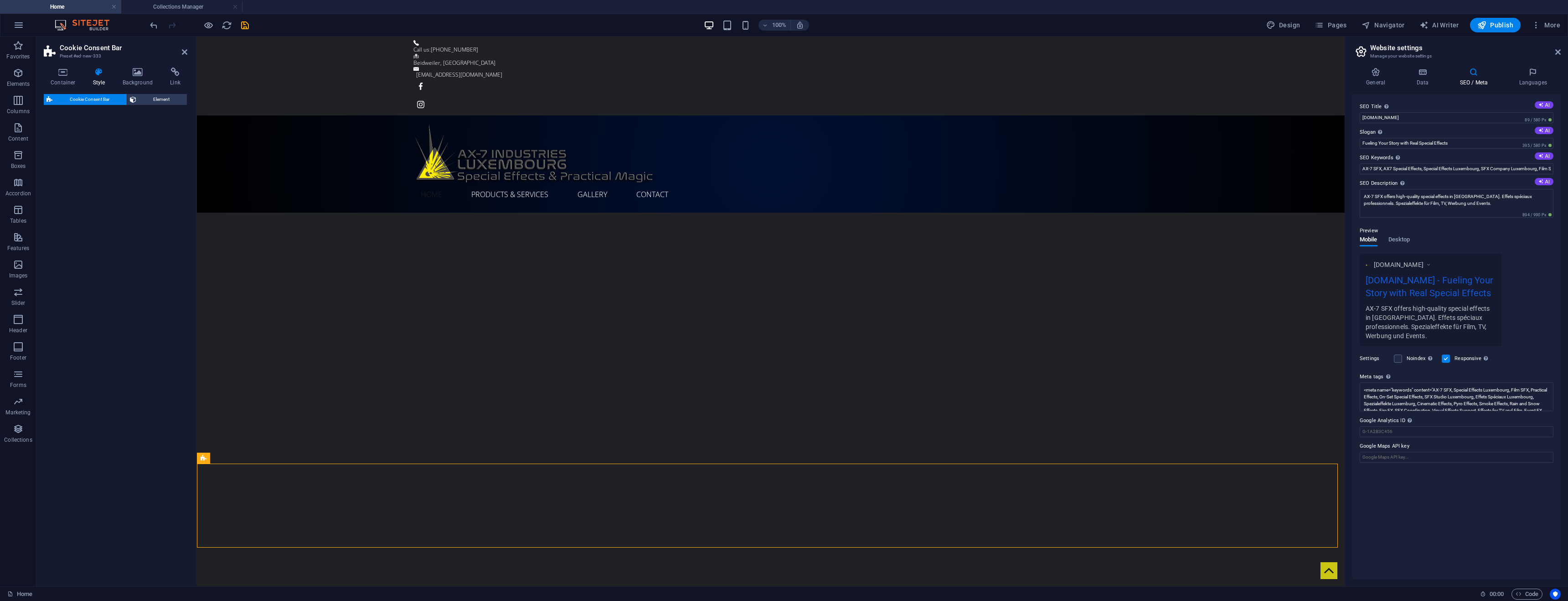
select select "rem"
select select "px"
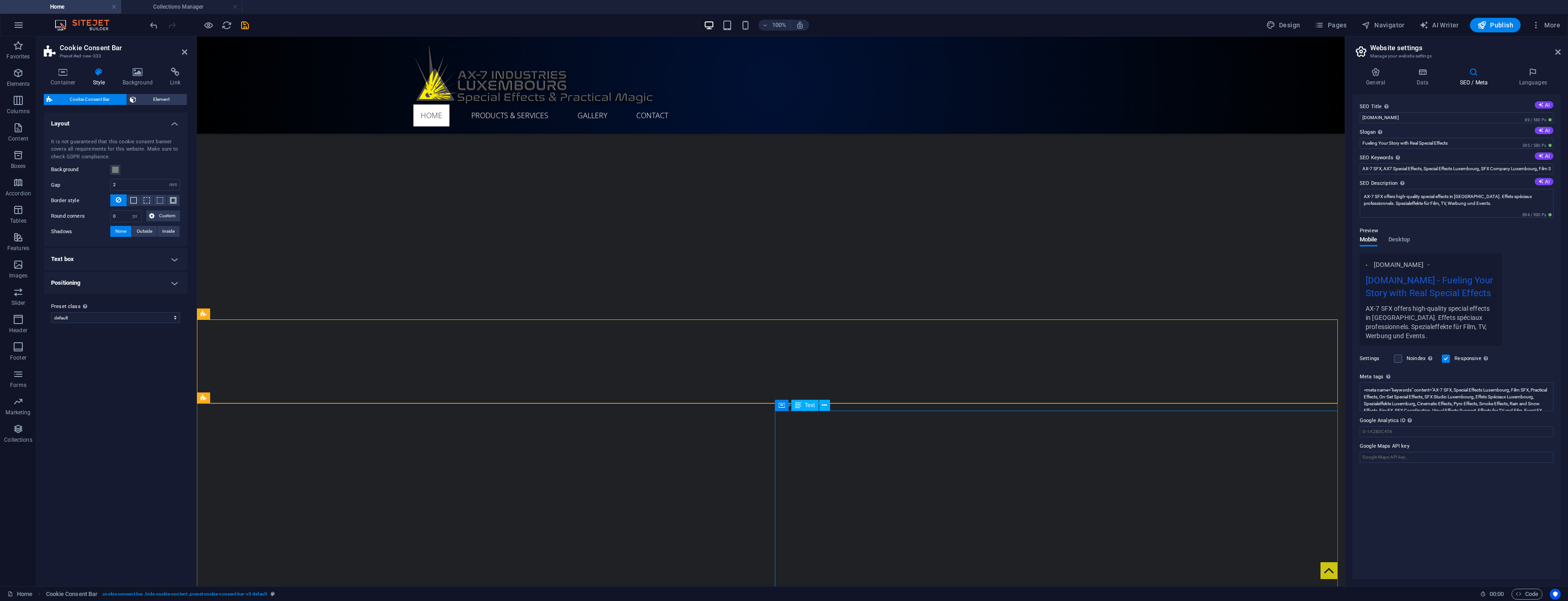
scroll to position [0, 0]
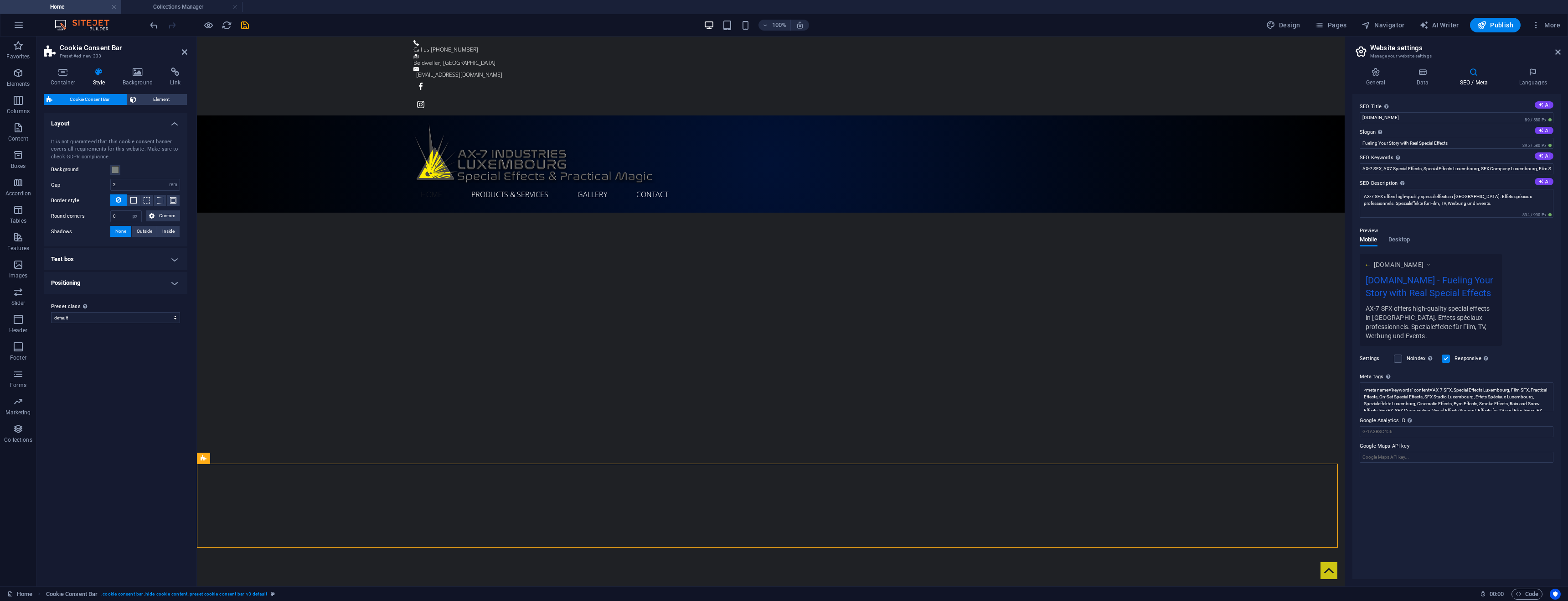
click at [735, 24] on div "100%" at bounding box center [756, 24] width 106 height 15
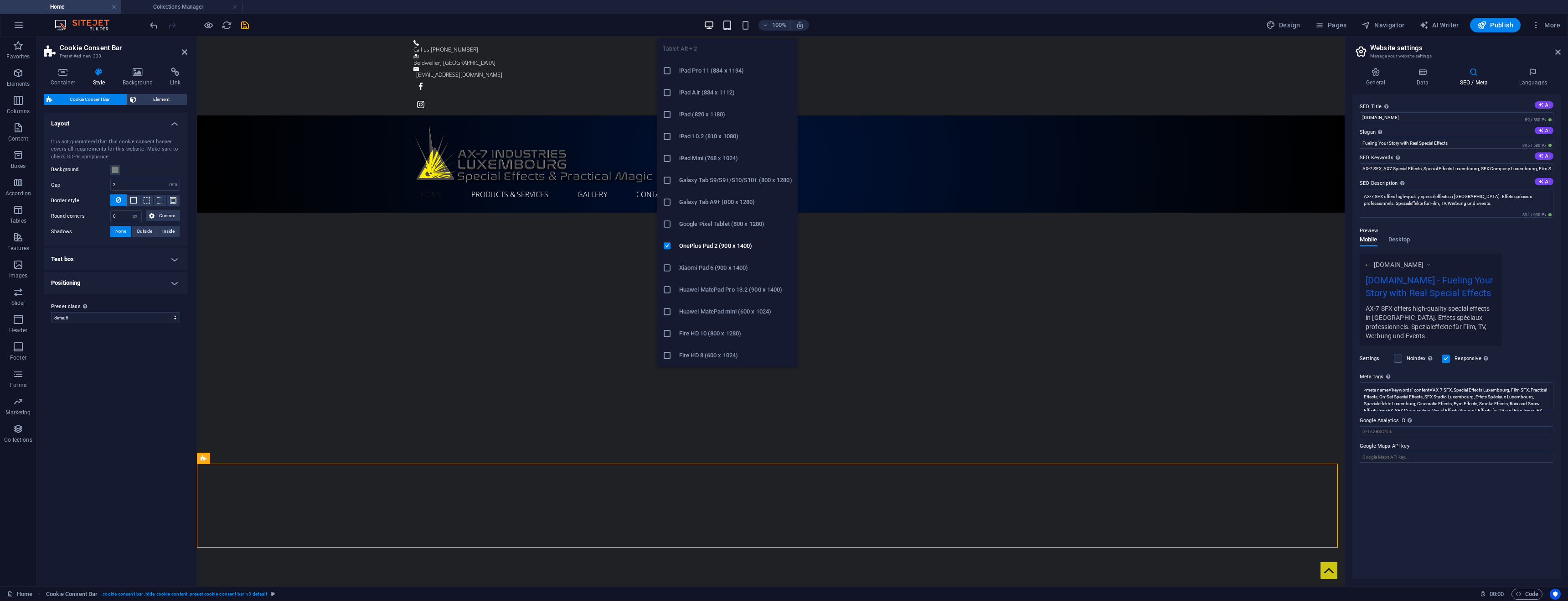
click at [732, 26] on icon "button" at bounding box center [727, 25] width 10 height 10
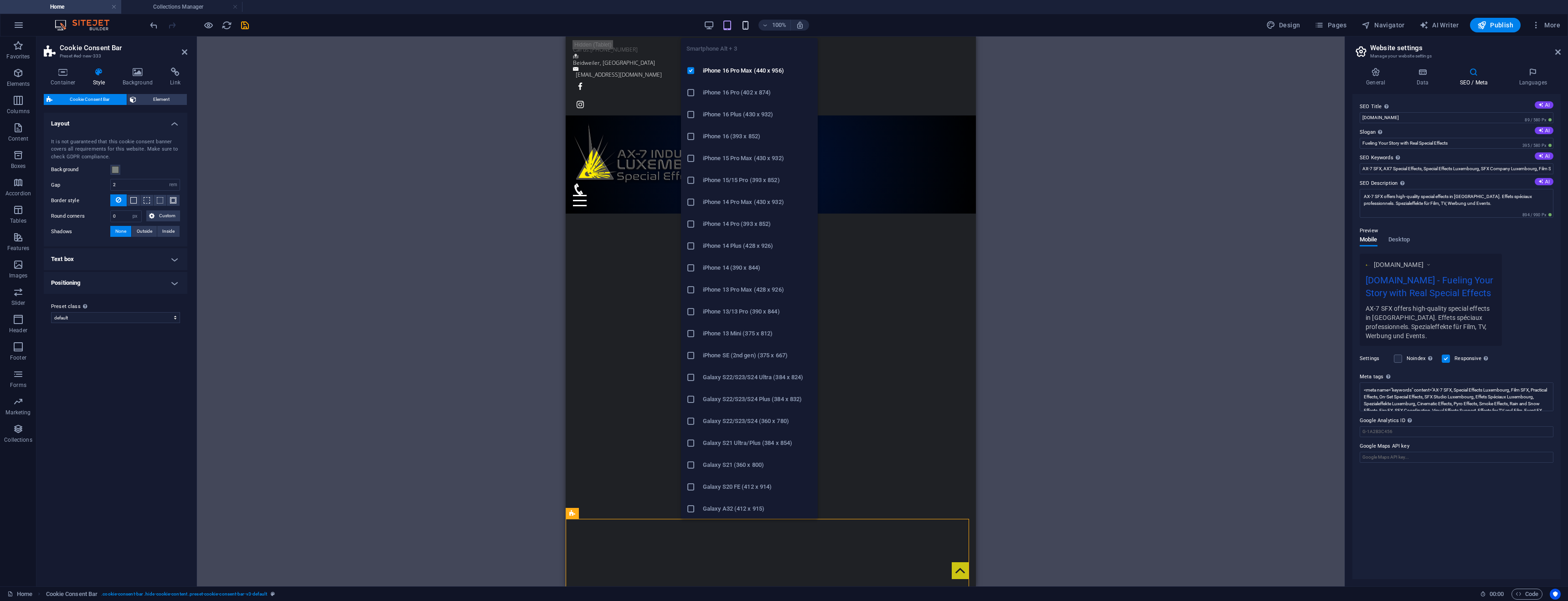
click at [751, 25] on icon "button" at bounding box center [746, 25] width 10 height 10
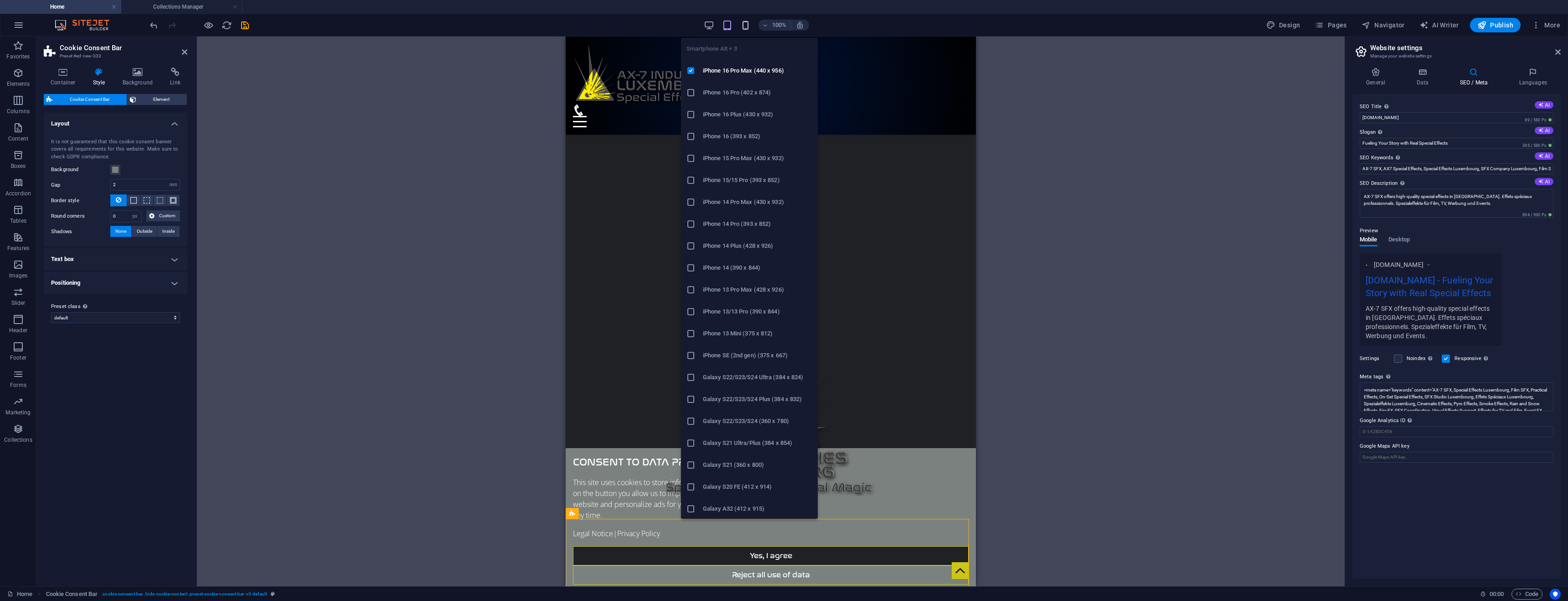
type input "0.5"
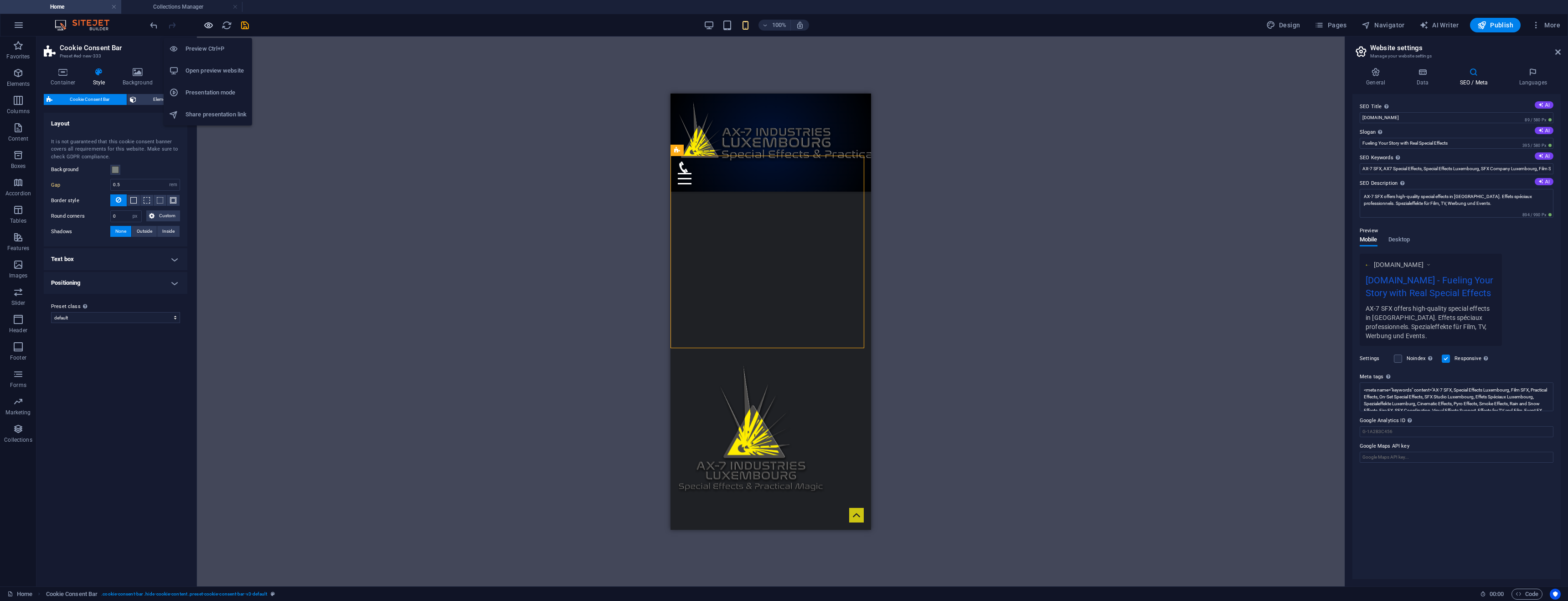
click at [206, 25] on icon "button" at bounding box center [209, 25] width 10 height 10
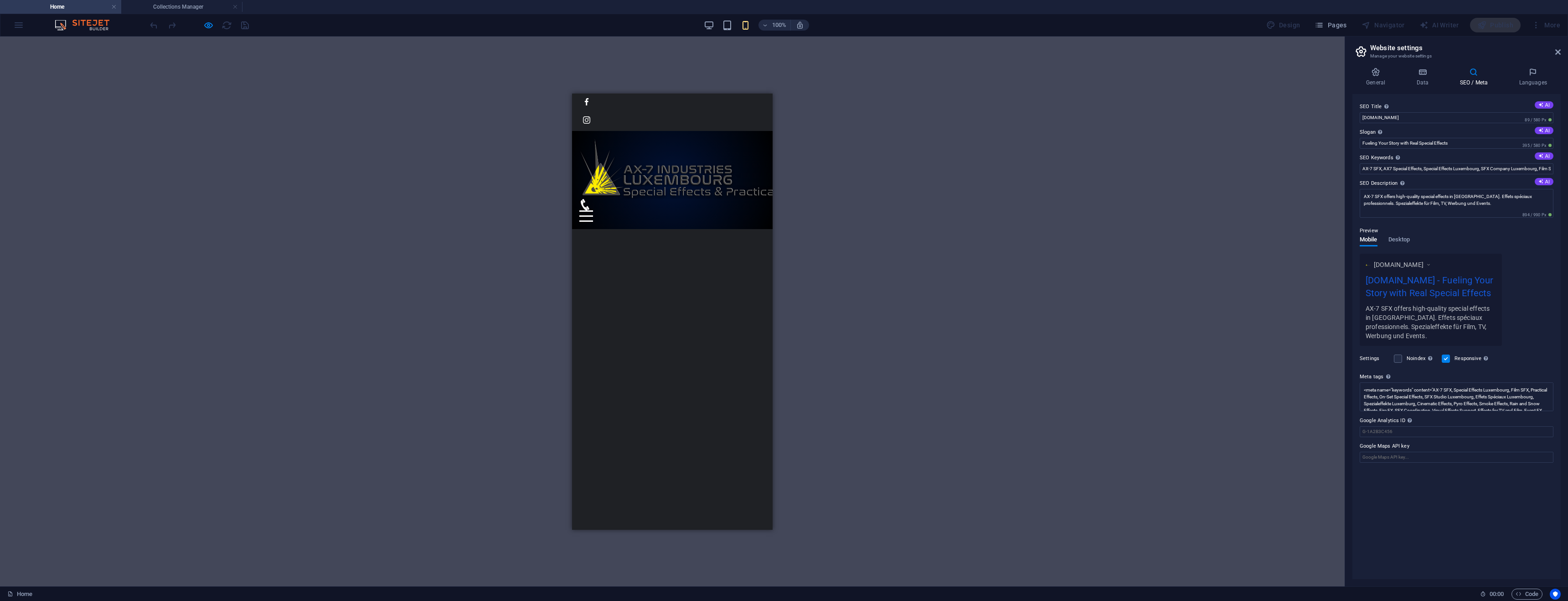
scroll to position [0, 0]
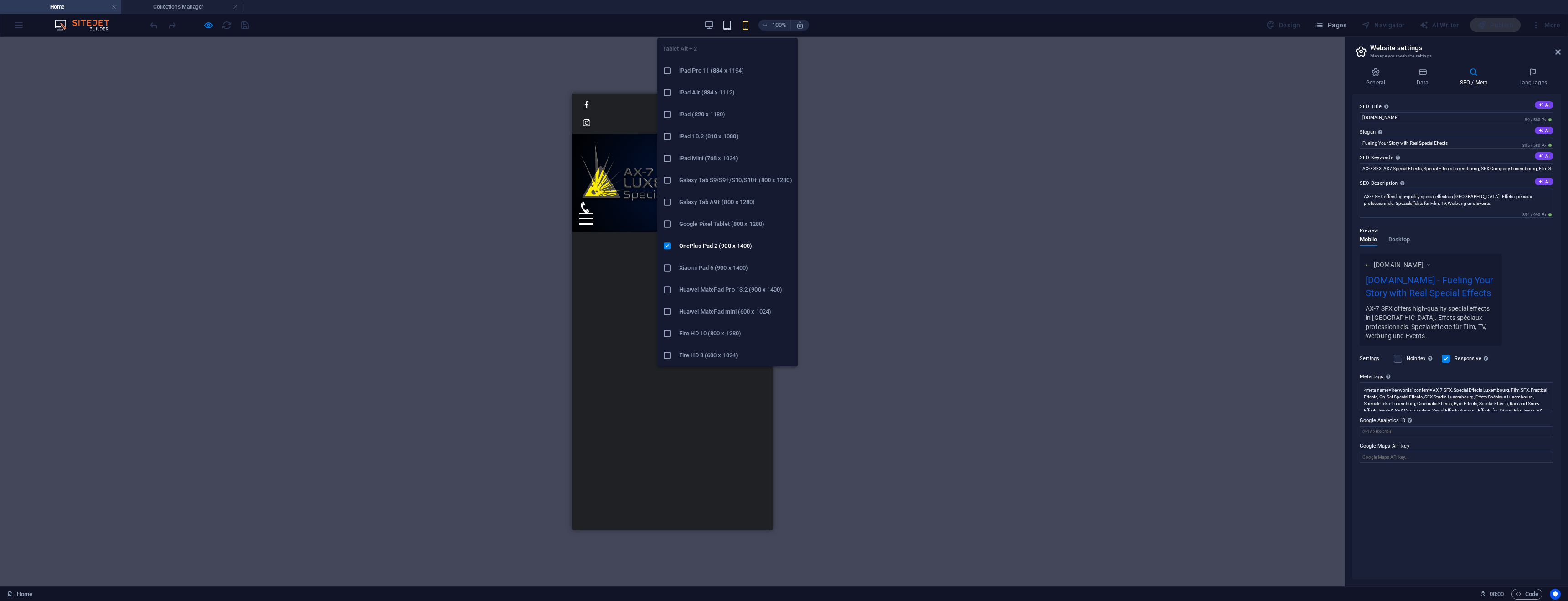
click at [731, 29] on icon "button" at bounding box center [727, 25] width 10 height 10
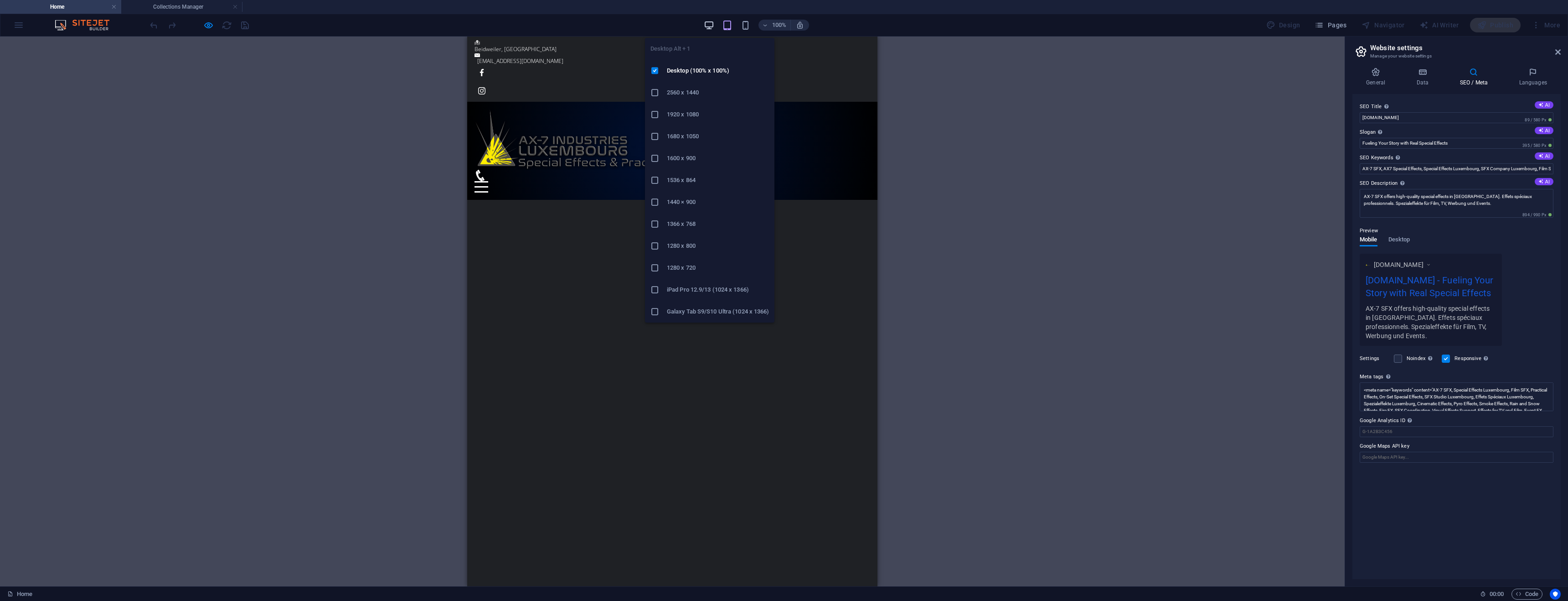
click at [711, 26] on icon "button" at bounding box center [709, 25] width 10 height 10
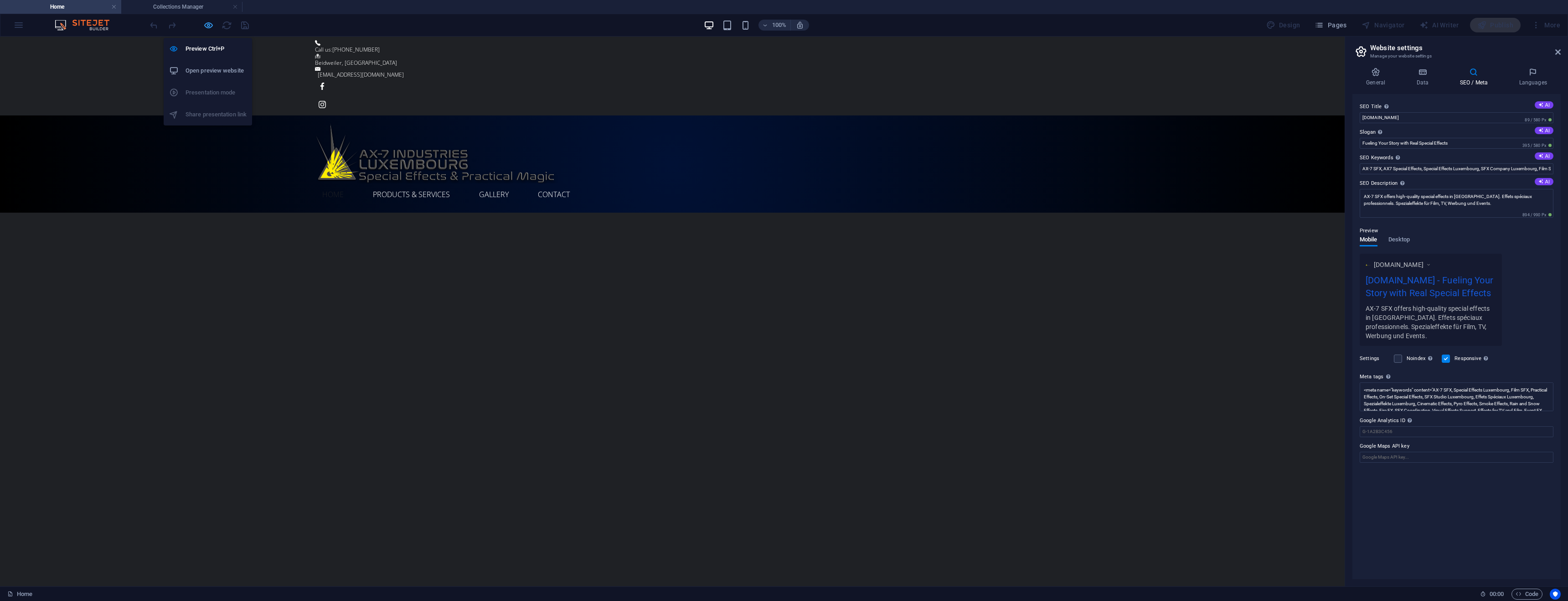
click at [210, 28] on icon "button" at bounding box center [209, 25] width 10 height 10
select select "rem"
select select "px"
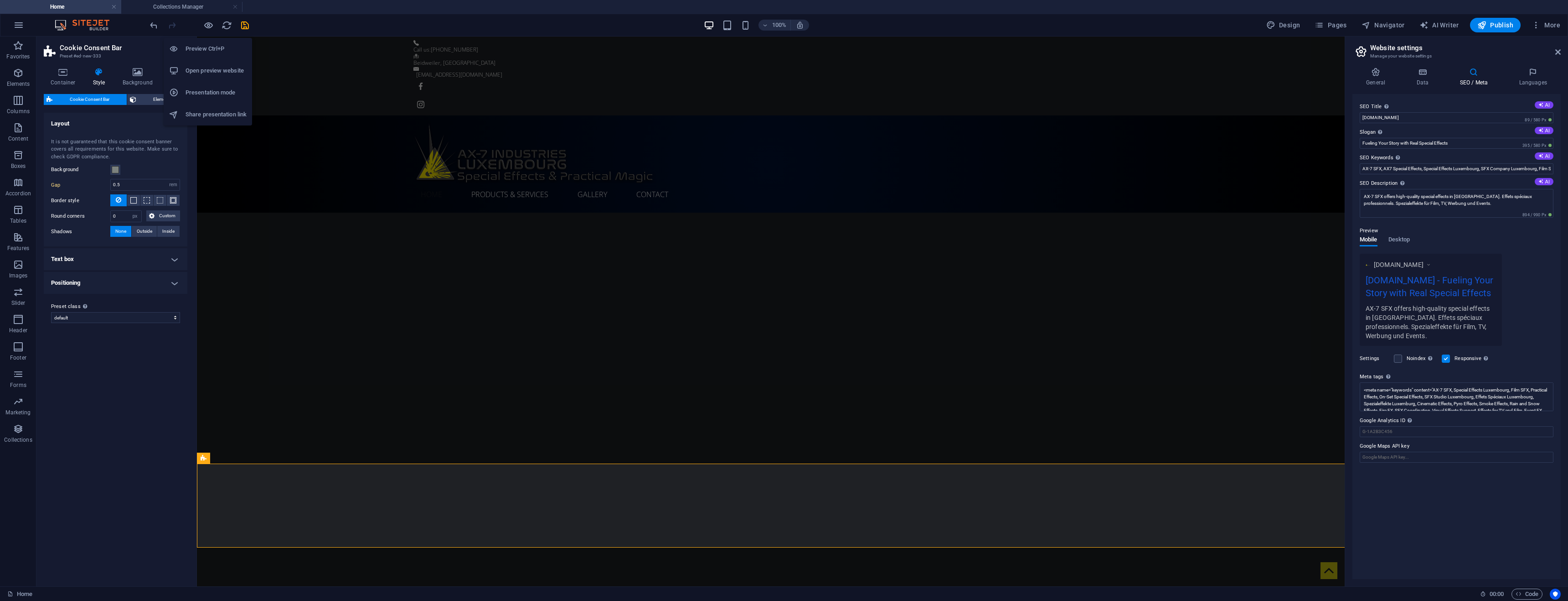
type input "2"
click at [247, 30] on icon "save" at bounding box center [245, 25] width 10 height 10
select select "rem"
select select "px"
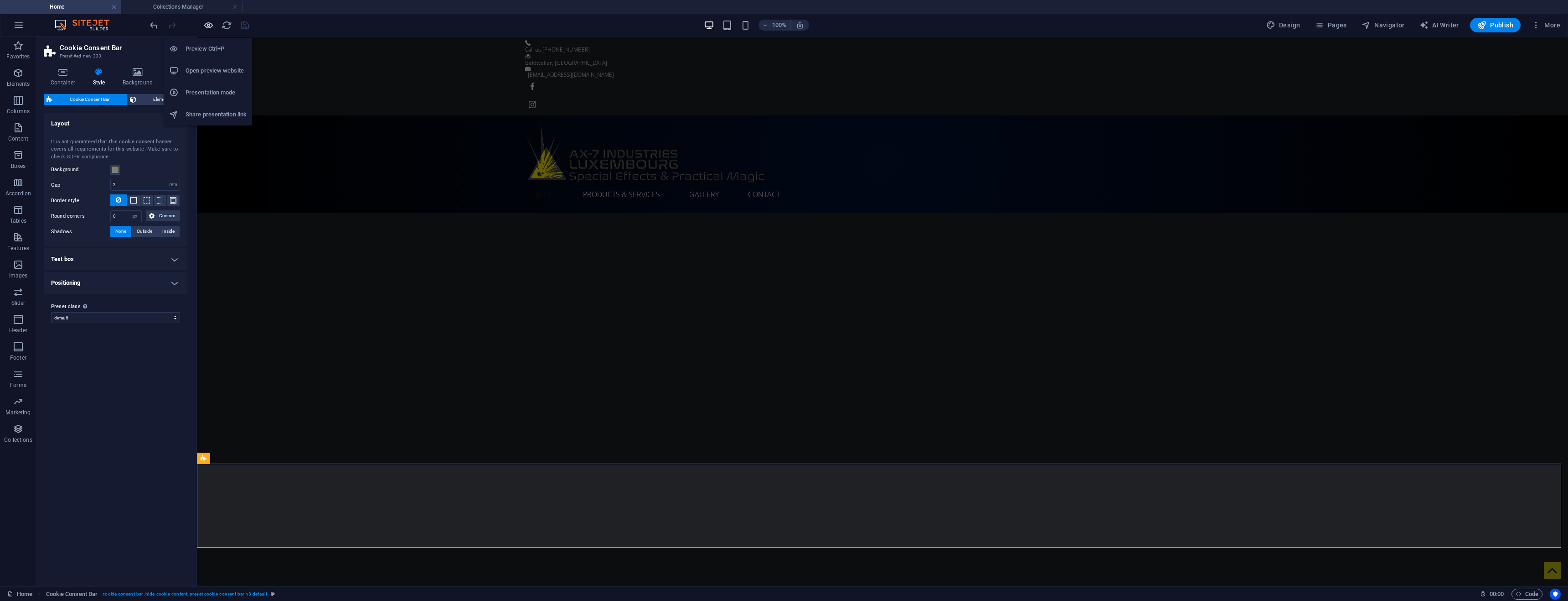
click at [210, 27] on icon "button" at bounding box center [209, 25] width 10 height 10
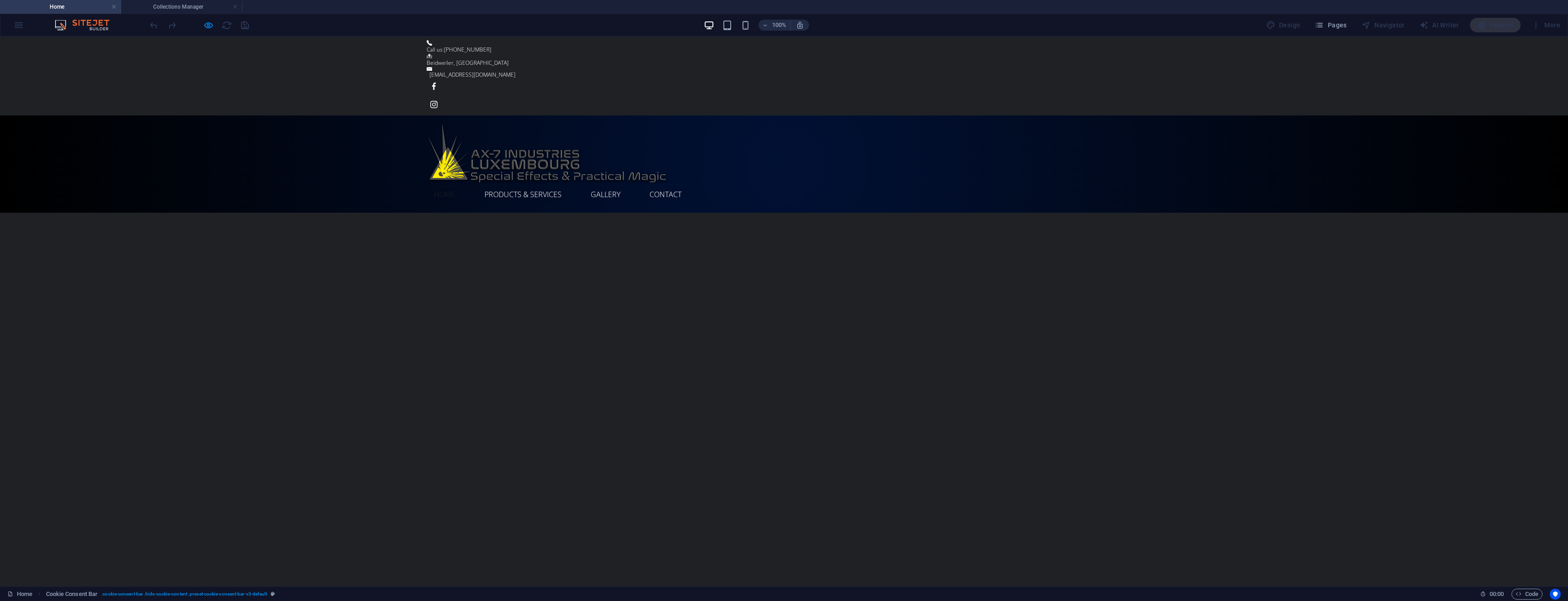
click at [224, 27] on div at bounding box center [199, 24] width 102 height 15
click at [211, 26] on icon "button" at bounding box center [209, 25] width 10 height 10
select select "rem"
select select "px"
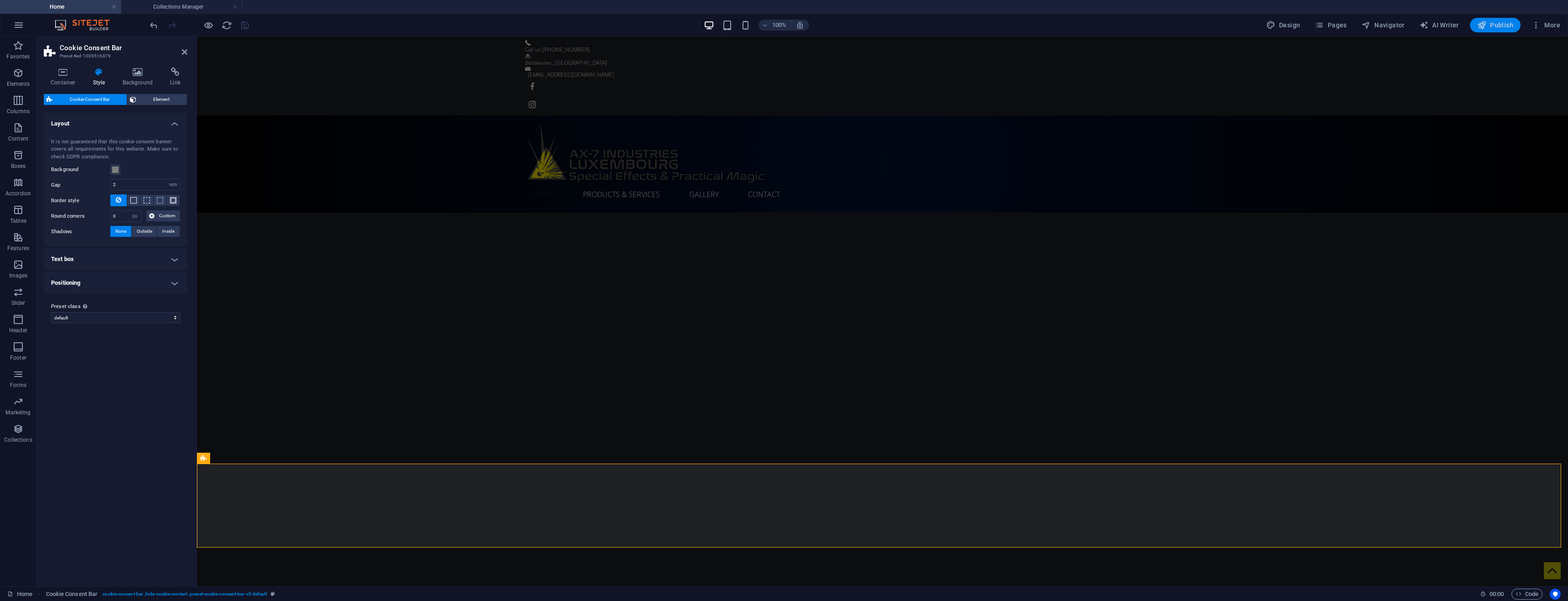
click at [1495, 28] on span "Publish" at bounding box center [1495, 24] width 36 height 9
select select "rem"
select select "px"
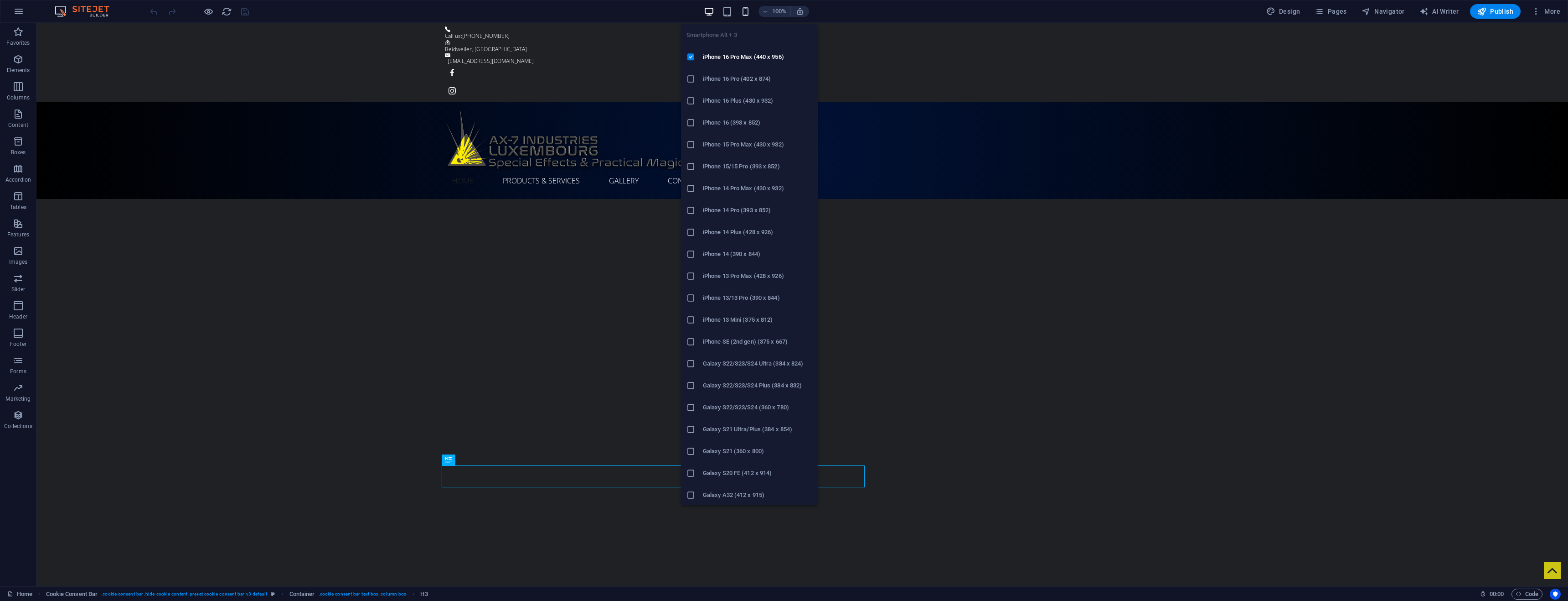
click at [748, 8] on icon "button" at bounding box center [746, 11] width 10 height 10
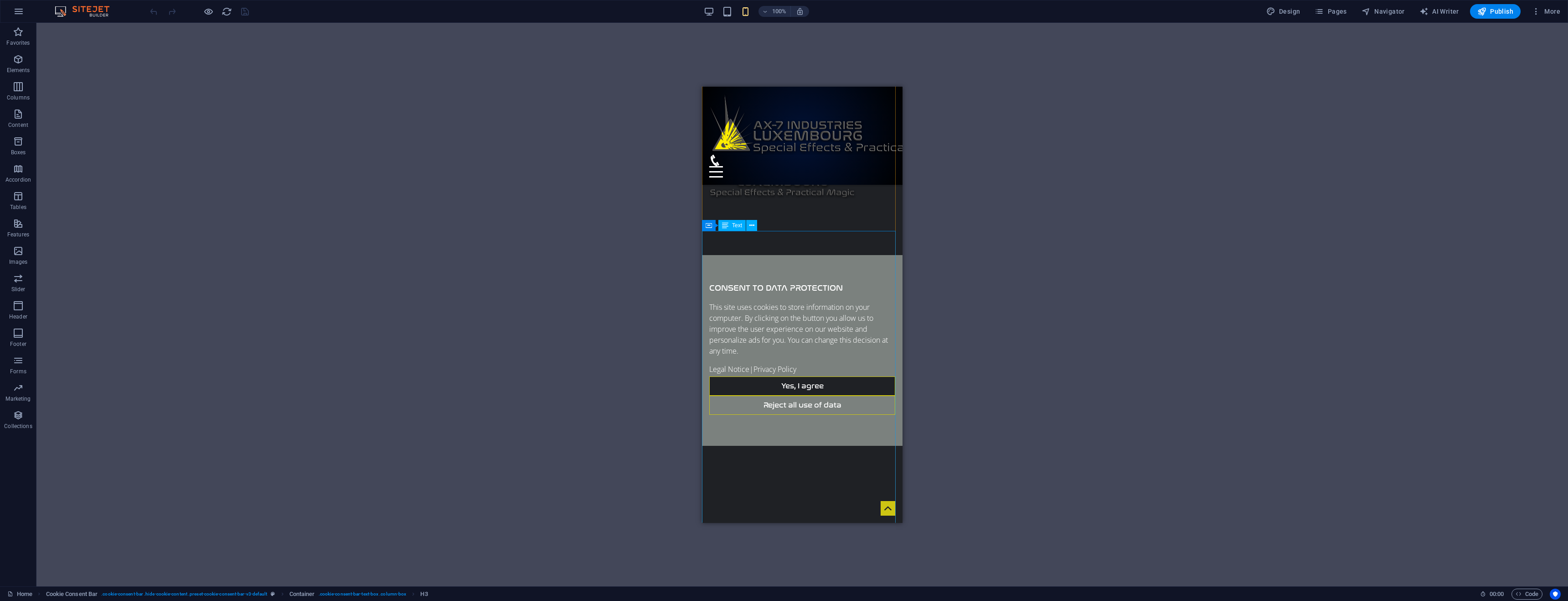
scroll to position [620, 0]
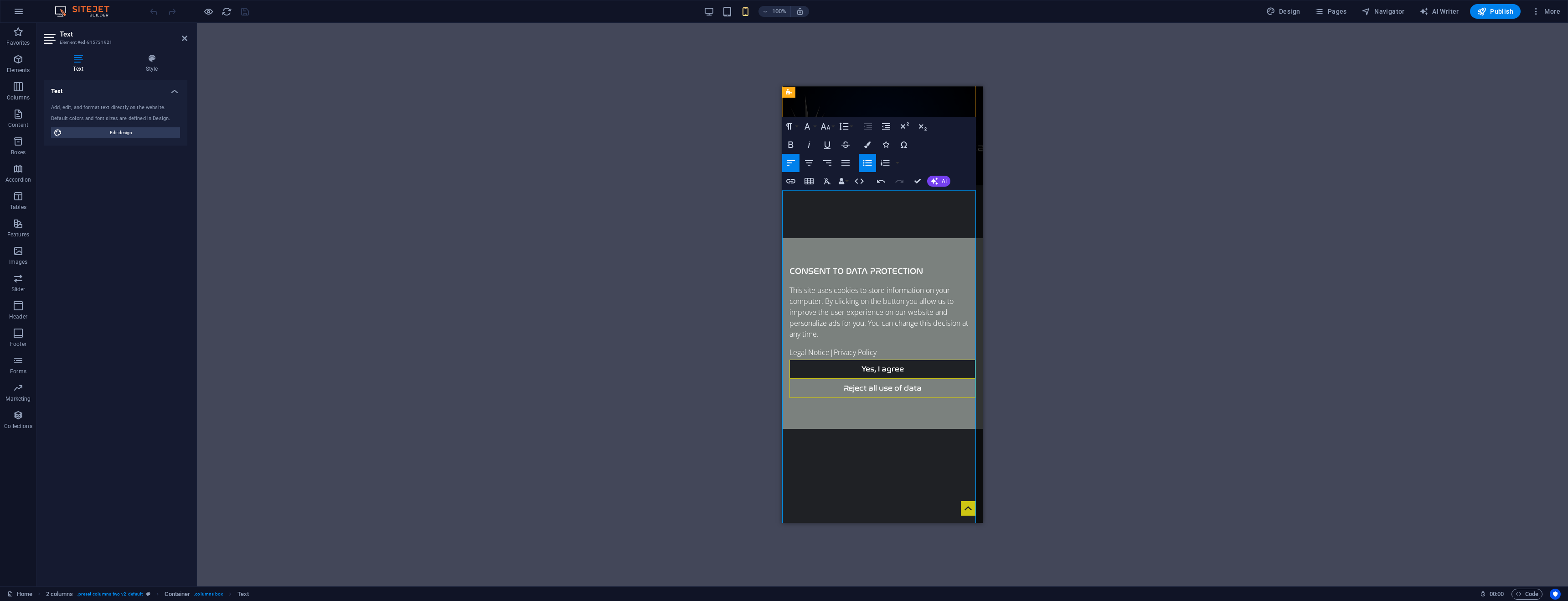
drag, startPoint x: 787, startPoint y: 349, endPoint x: 815, endPoint y: 401, distance: 59.1
click at [869, 165] on icon "button" at bounding box center [868, 162] width 9 height 6
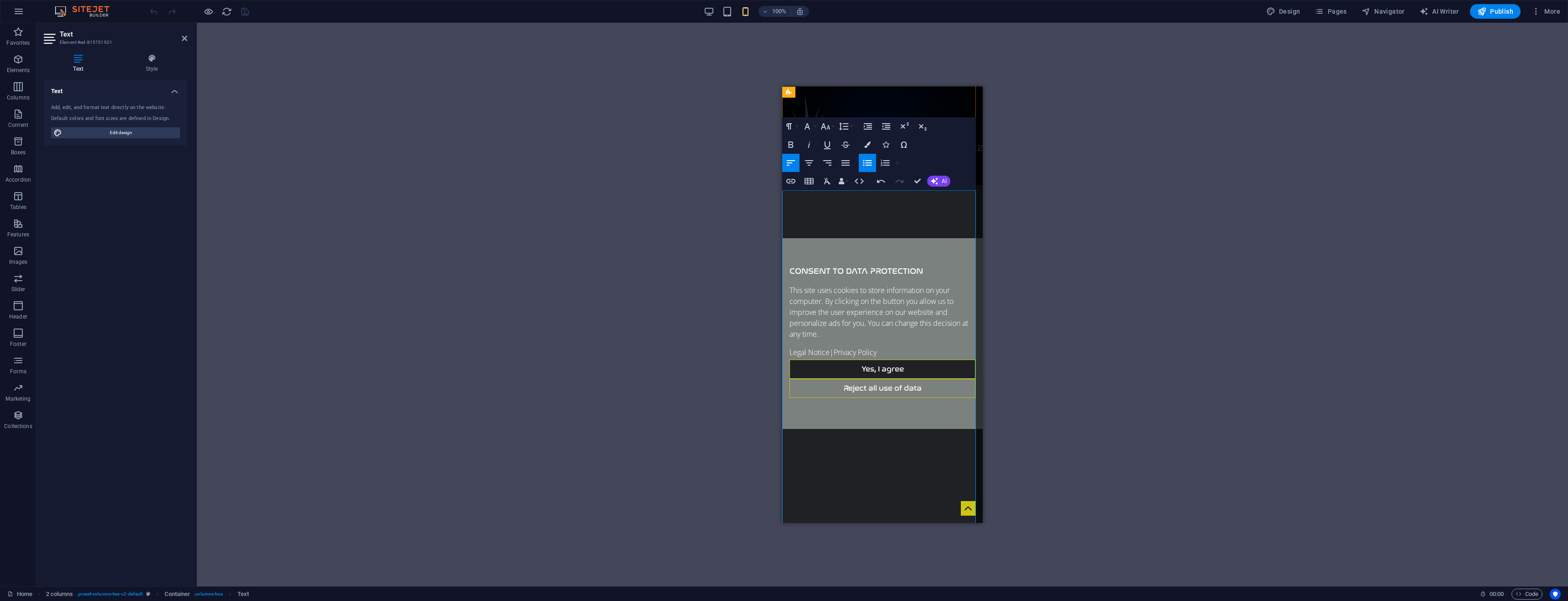
drag, startPoint x: 794, startPoint y: 372, endPoint x: 776, endPoint y: 372, distance: 18.0
click at [867, 162] on icon "button" at bounding box center [868, 162] width 9 height 6
drag, startPoint x: 839, startPoint y: 408, endPoint x: 785, endPoint y: 375, distance: 63.3
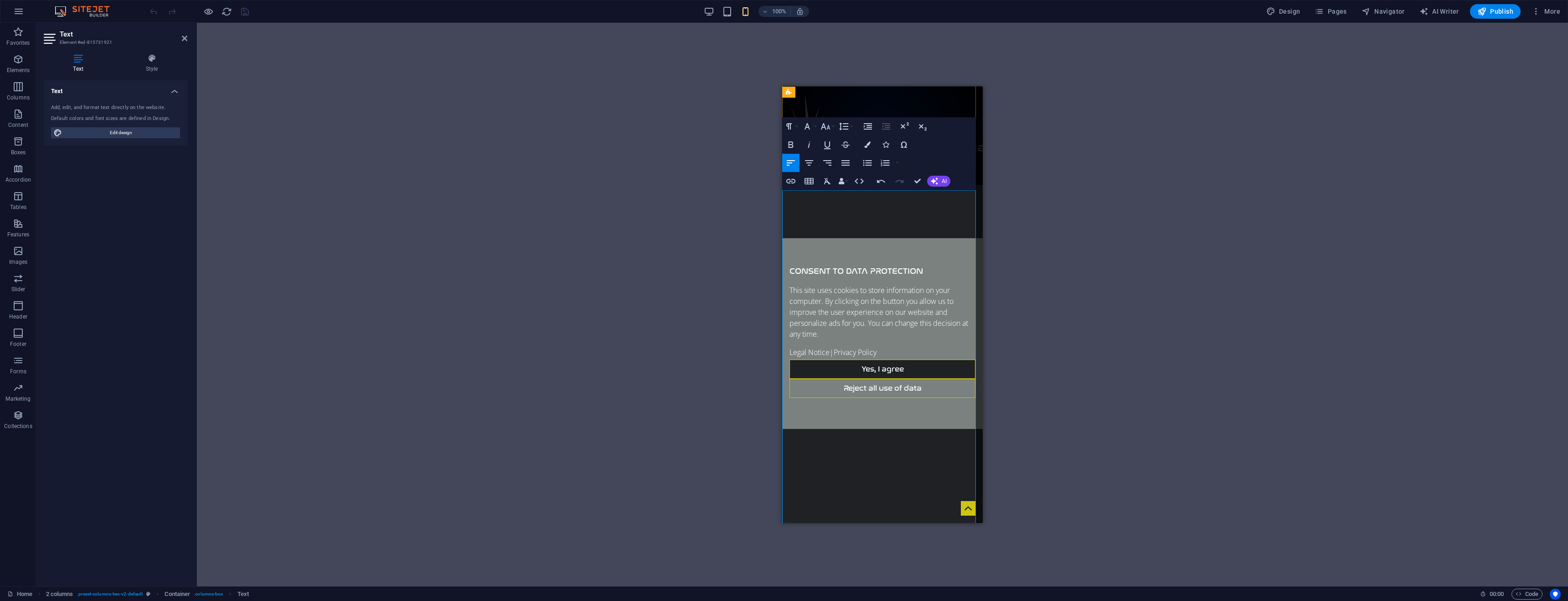
click at [849, 163] on icon "button" at bounding box center [845, 162] width 11 height 11
click at [833, 163] on button "Align Right" at bounding box center [828, 162] width 17 height 18
click at [805, 164] on icon "button" at bounding box center [808, 162] width 11 height 11
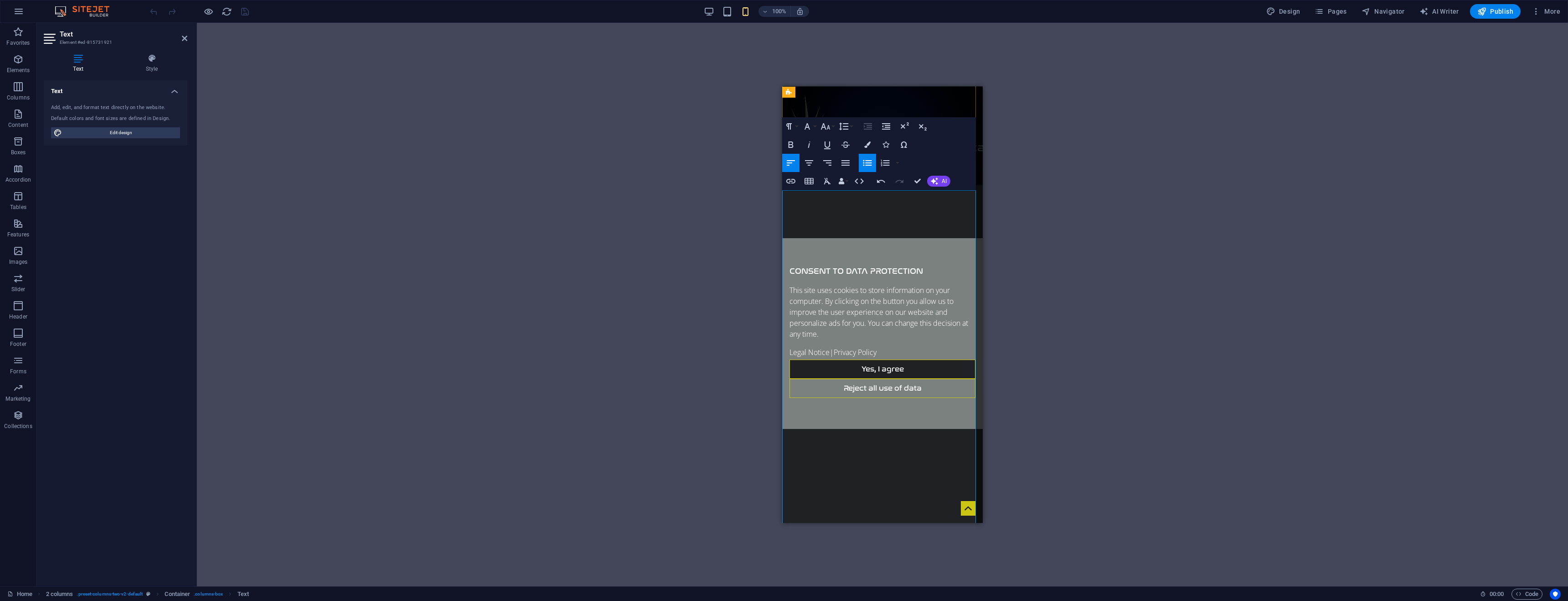
drag, startPoint x: 789, startPoint y: 348, endPoint x: 908, endPoint y: 407, distance: 132.8
click at [864, 168] on icon "button" at bounding box center [867, 162] width 11 height 11
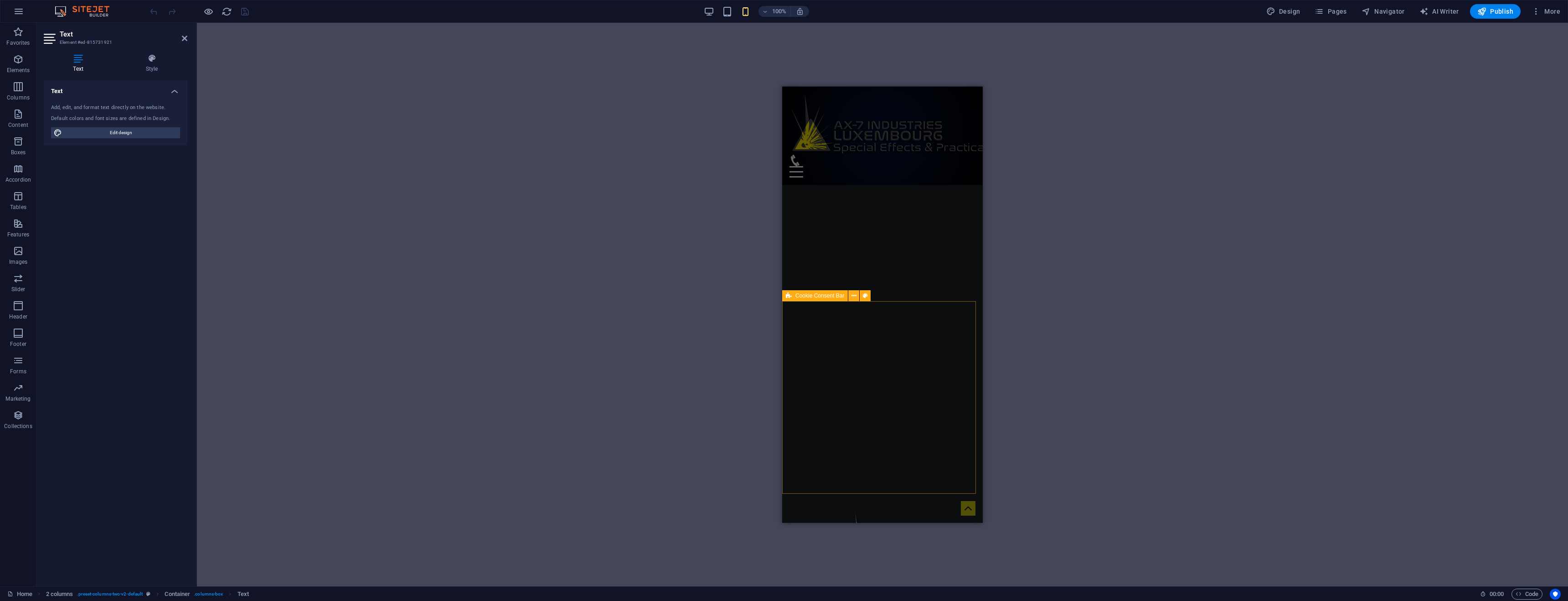
scroll to position [0, 0]
click at [1495, 16] on span "Publish" at bounding box center [1495, 11] width 36 height 9
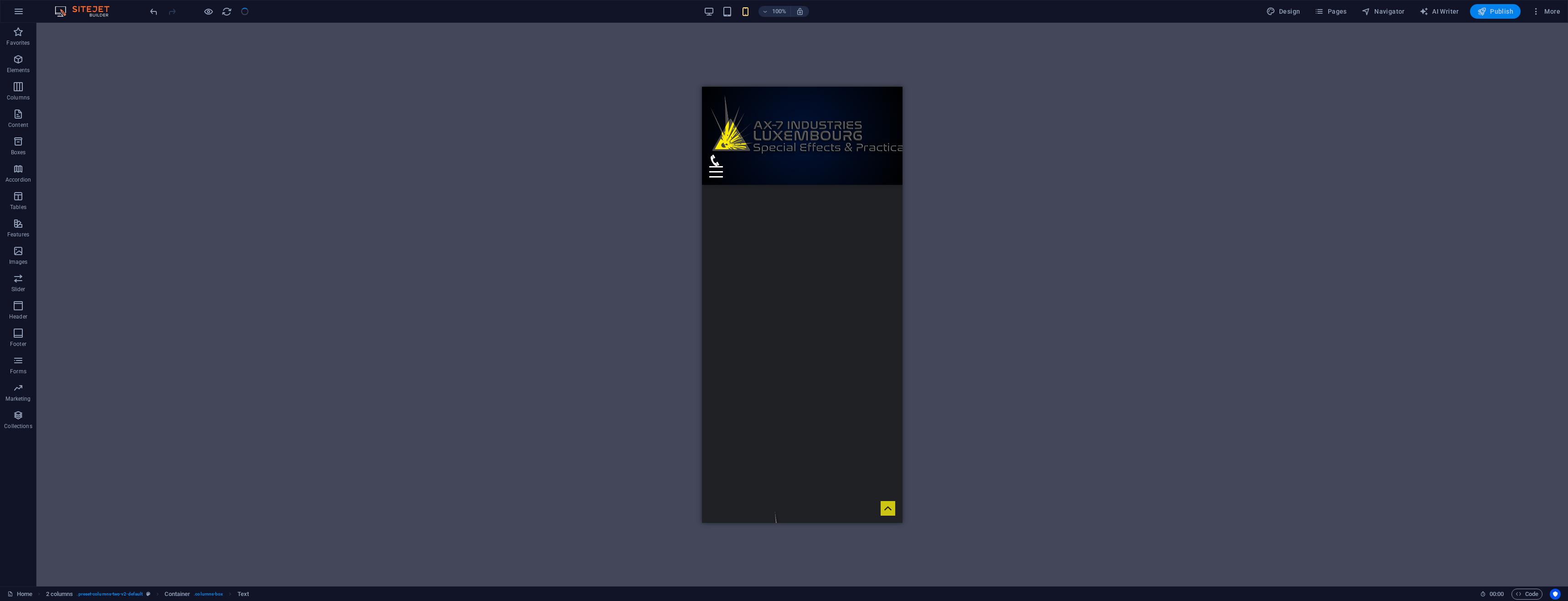
scroll to position [676, 0]
